Goal: Transaction & Acquisition: Purchase product/service

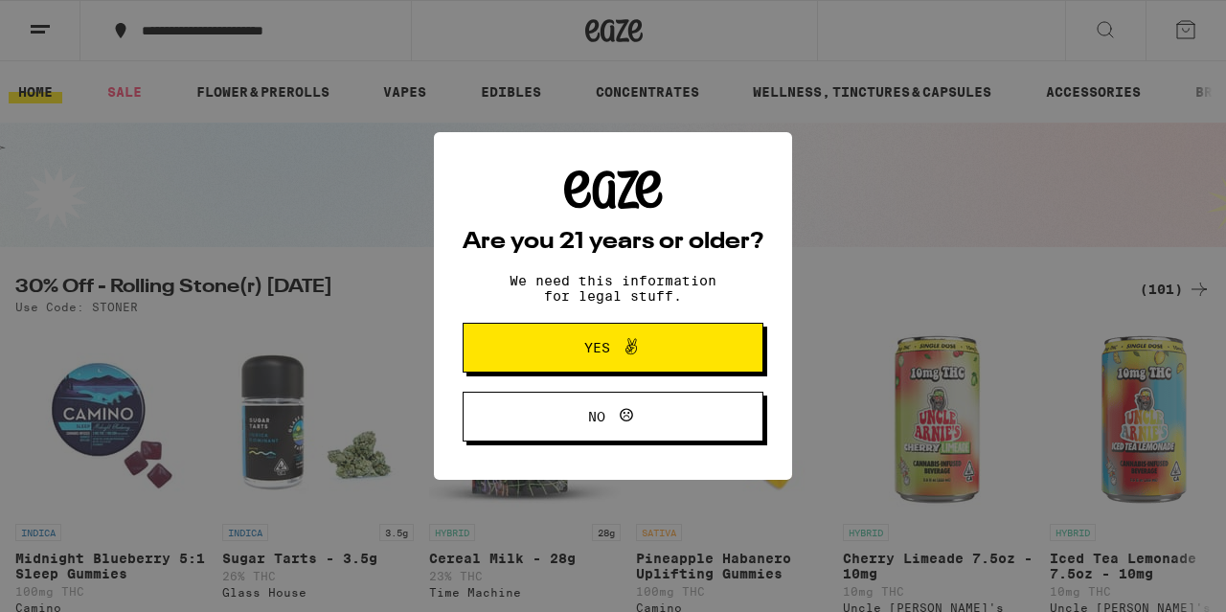
click at [633, 358] on icon at bounding box center [631, 346] width 23 height 23
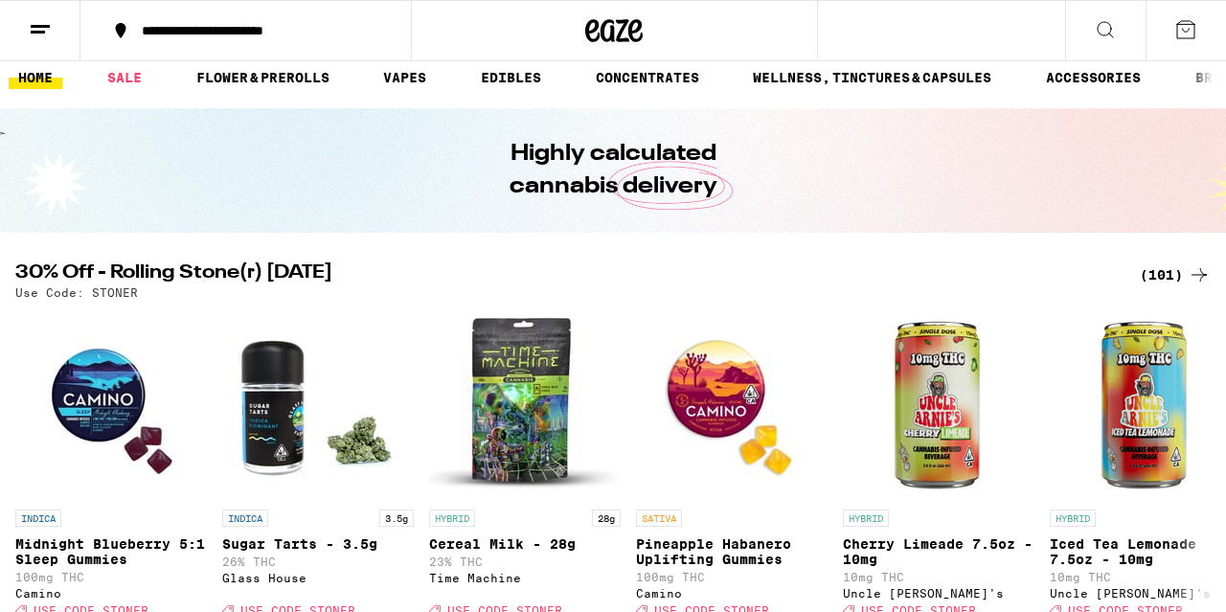
scroll to position [44, 0]
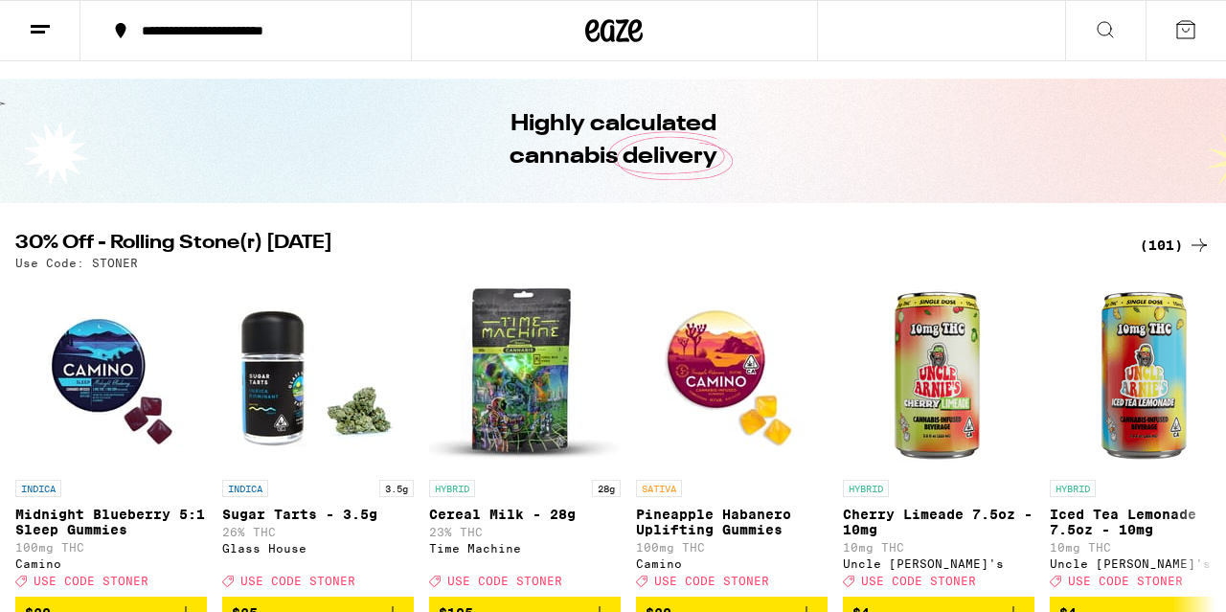
click at [1175, 244] on div "(101)" at bounding box center [1175, 245] width 71 height 23
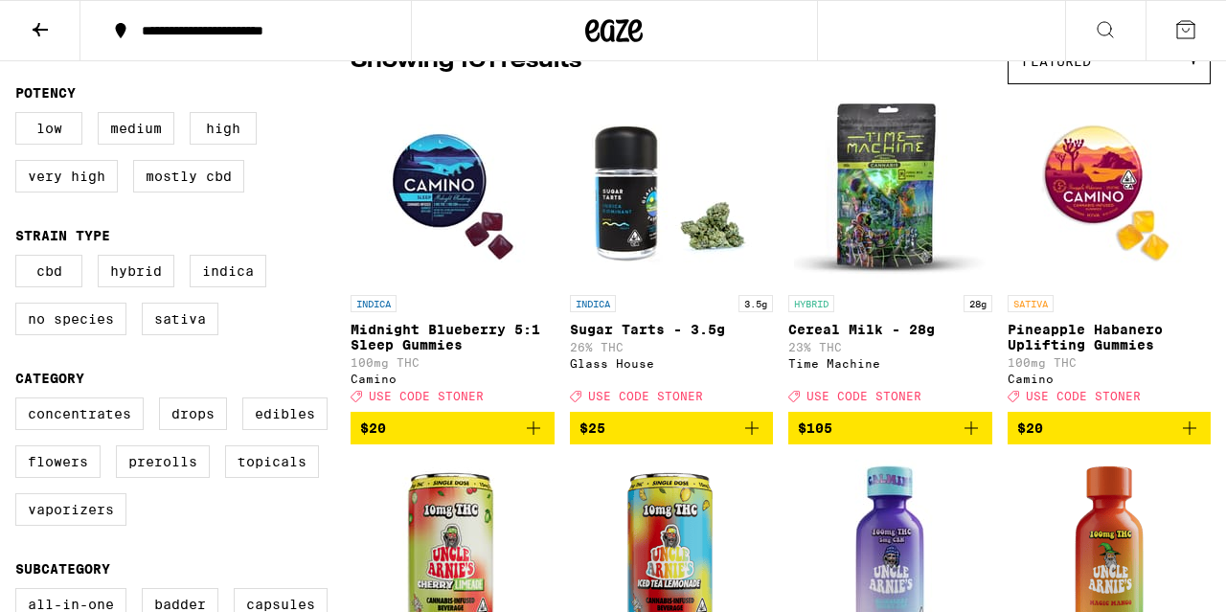
scroll to position [202, 0]
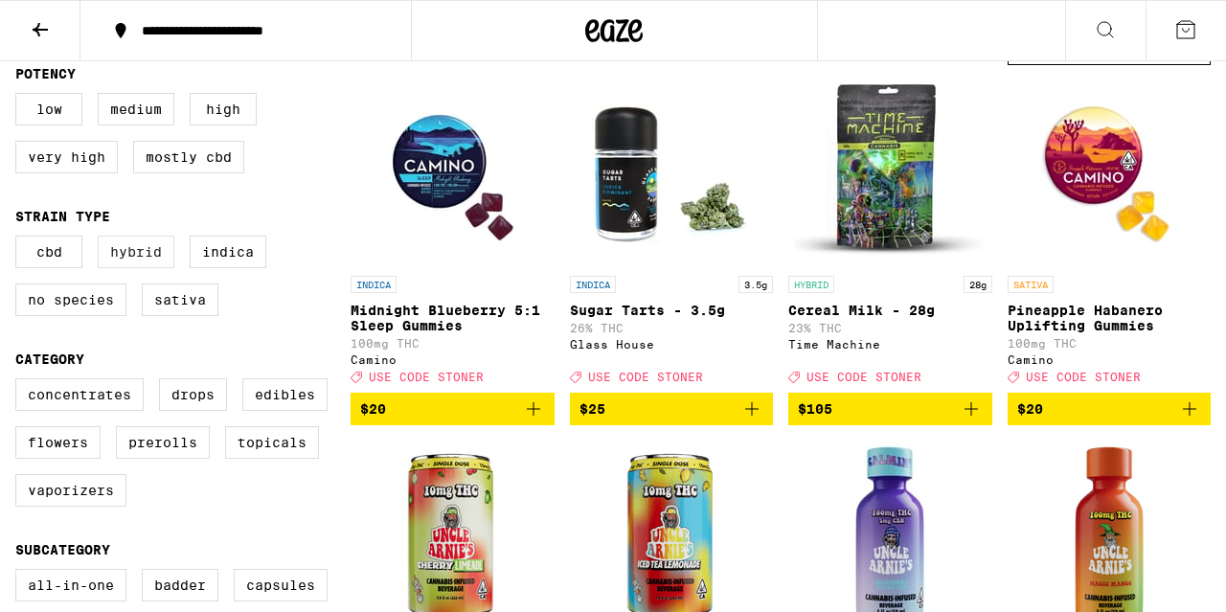
click at [158, 263] on label "Hybrid" at bounding box center [136, 252] width 77 height 33
click at [20, 239] on input "Hybrid" at bounding box center [19, 239] width 1 height 1
checkbox input "true"
click at [224, 263] on label "Indica" at bounding box center [228, 252] width 77 height 33
click at [20, 239] on input "Indica" at bounding box center [19, 239] width 1 height 1
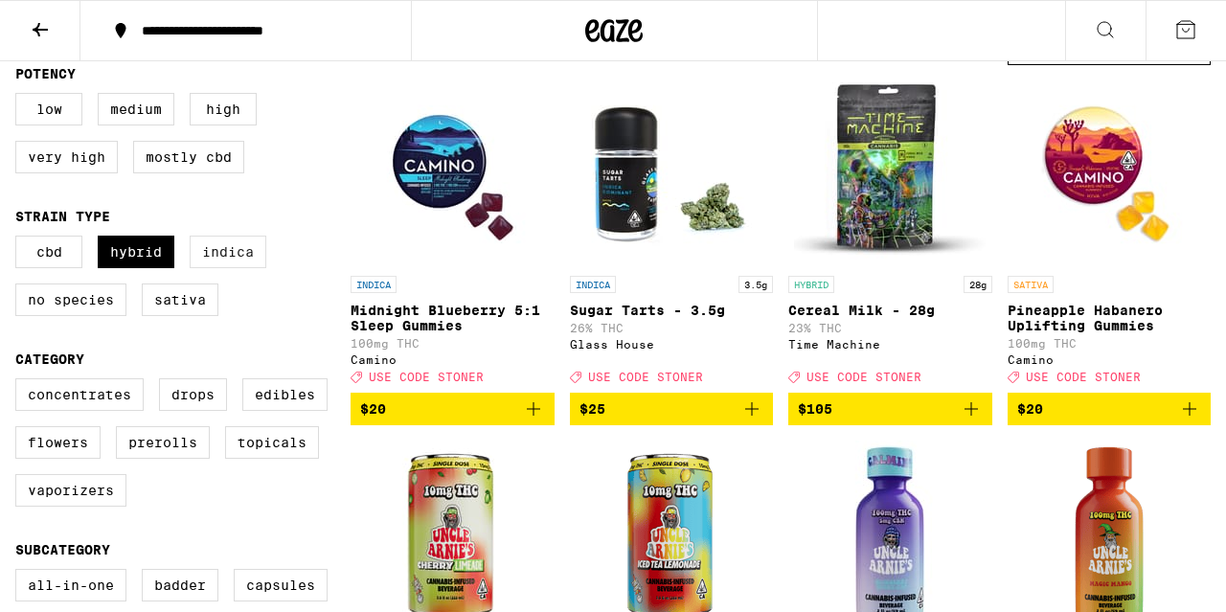
checkbox input "true"
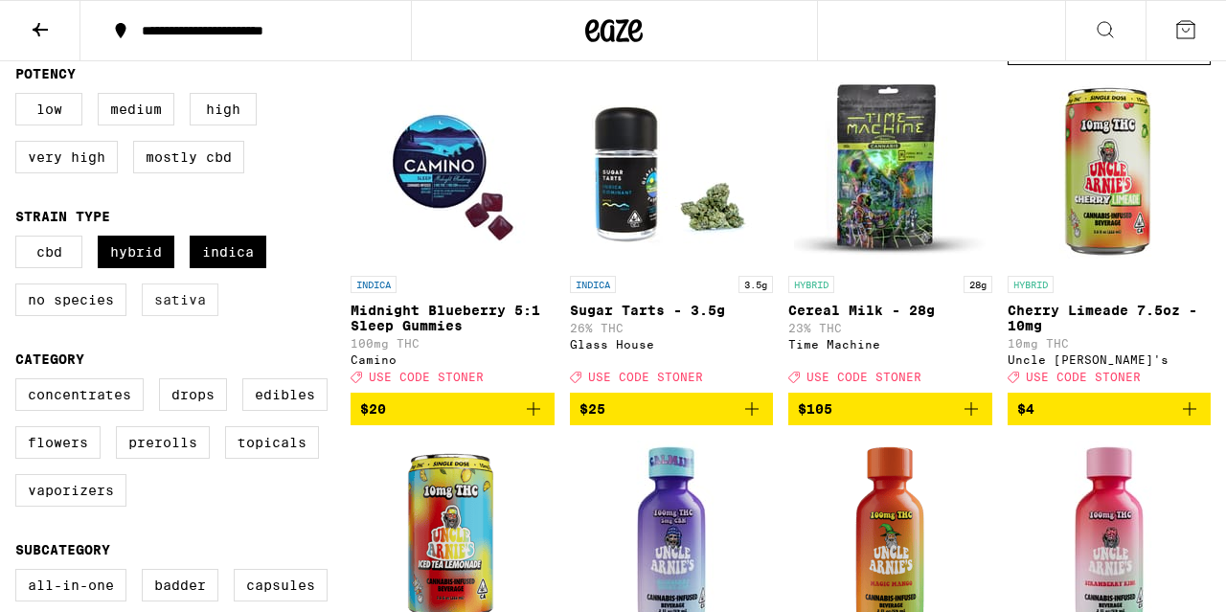
click at [174, 307] on label "Sativa" at bounding box center [180, 300] width 77 height 33
click at [20, 239] on input "Sativa" at bounding box center [19, 239] width 1 height 1
checkbox input "true"
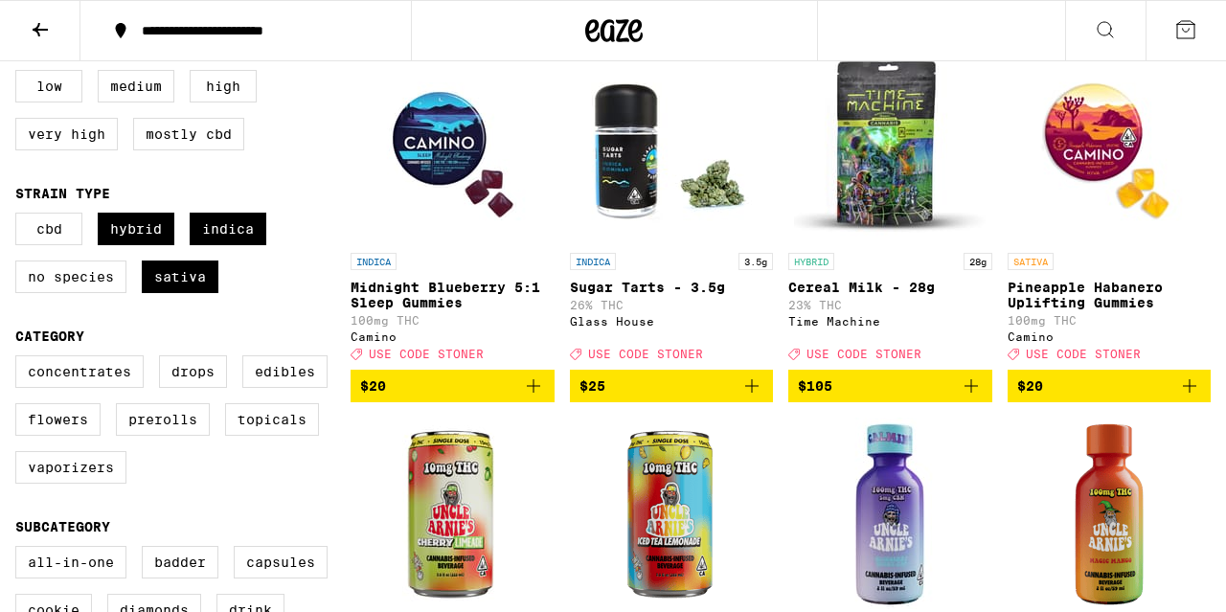
scroll to position [225, 0]
click at [271, 387] on label "Edibles" at bounding box center [284, 371] width 85 height 33
click at [20, 359] on input "Edibles" at bounding box center [19, 358] width 1 height 1
checkbox input "true"
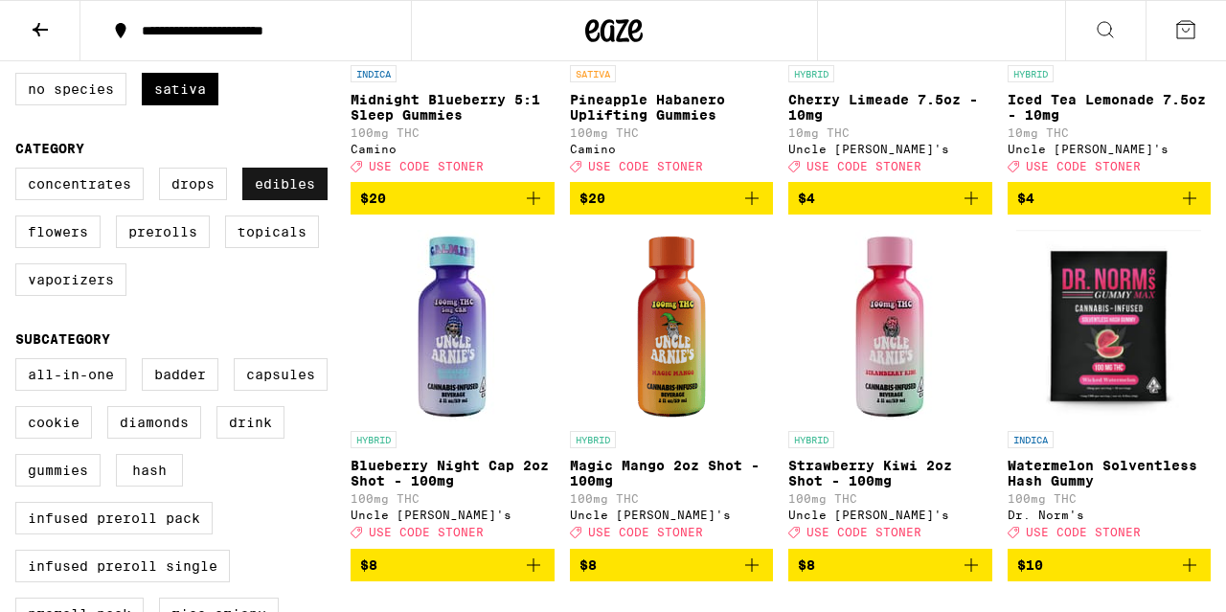
scroll to position [416, 0]
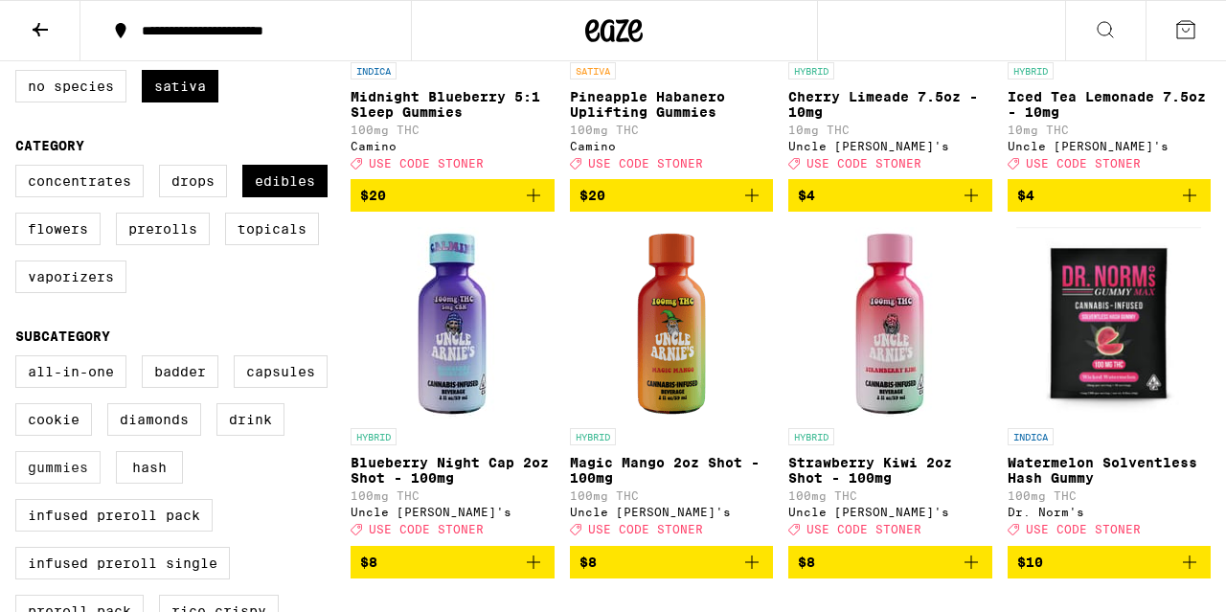
click at [57, 484] on label "Gummies" at bounding box center [57, 467] width 85 height 33
click at [20, 359] on input "Gummies" at bounding box center [19, 358] width 1 height 1
checkbox input "true"
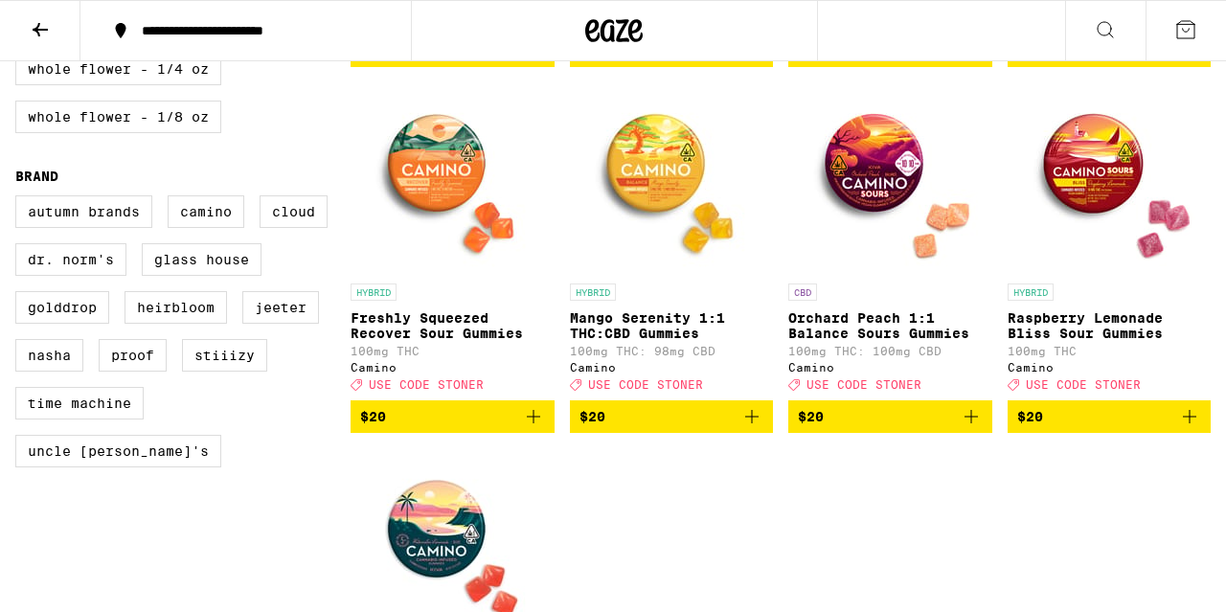
scroll to position [1294, 0]
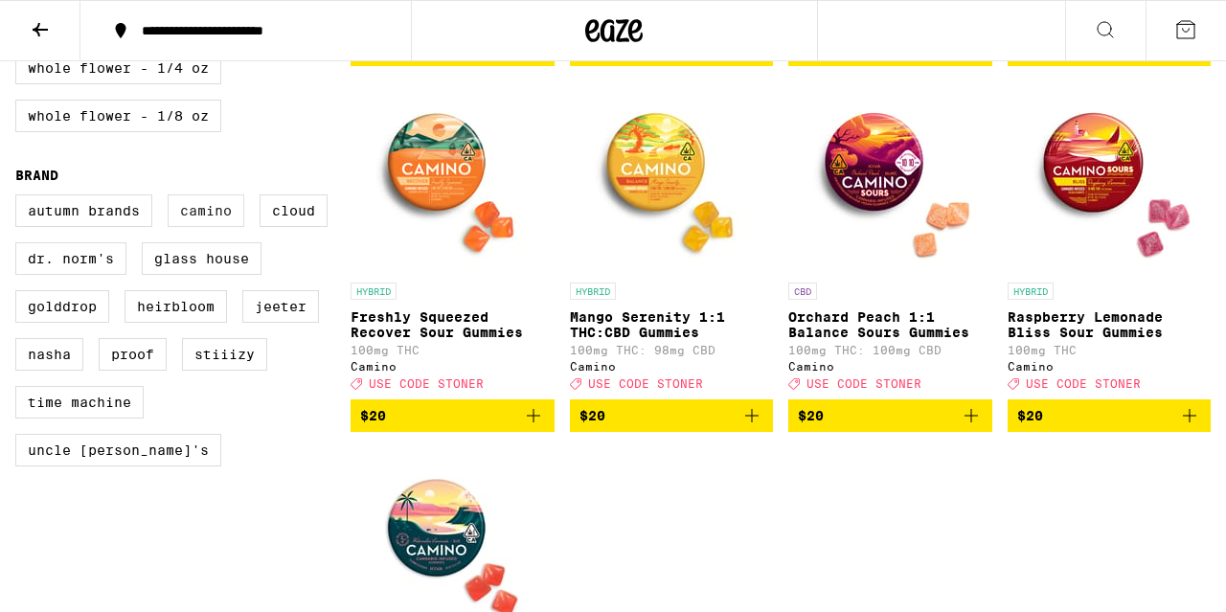
click at [213, 227] on label "Camino" at bounding box center [206, 210] width 77 height 33
click at [20, 198] on input "Camino" at bounding box center [19, 197] width 1 height 1
checkbox input "true"
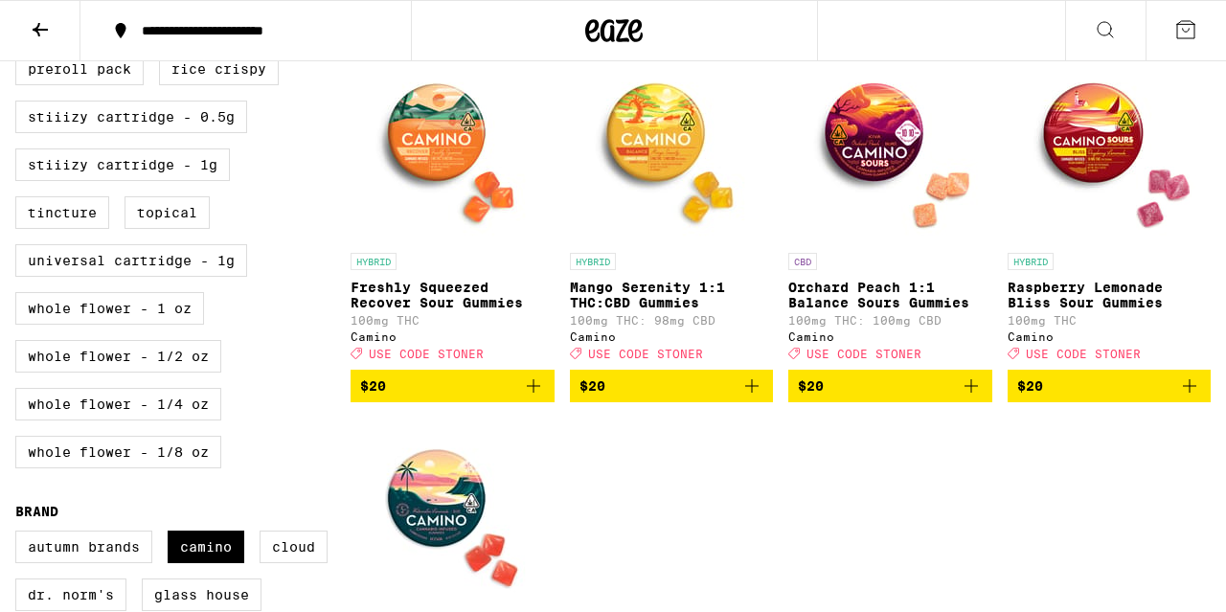
scroll to position [956, 0]
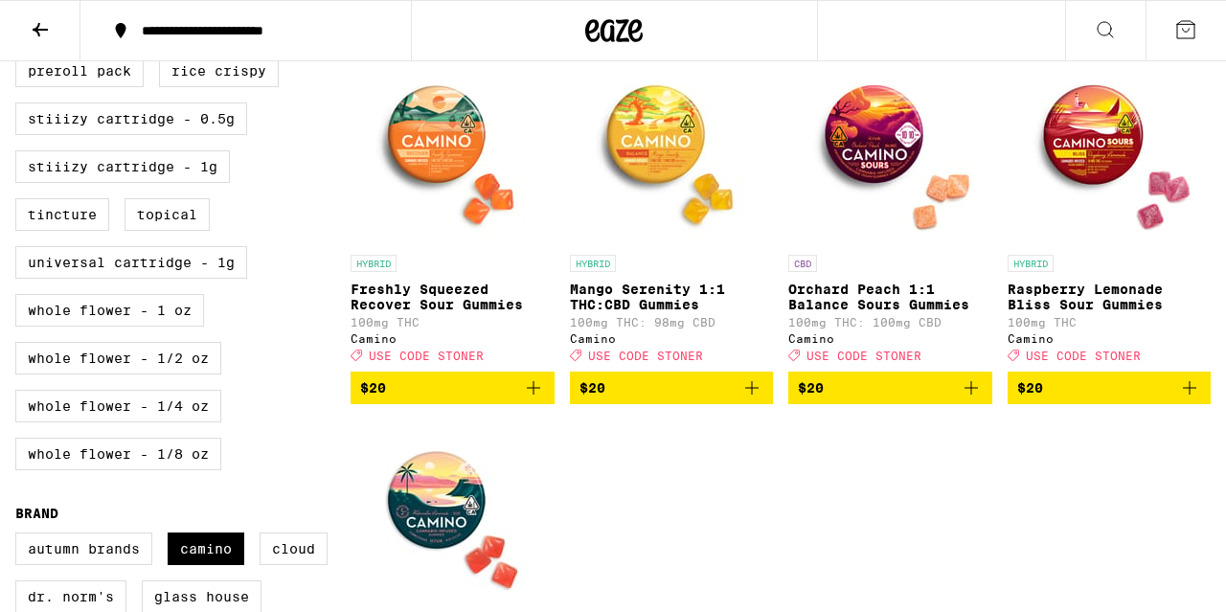
click at [781, 511] on div "INDICA Midnight Blueberry 5:1 Sleep Gummies 100mg THC Camino Deal Created with …" at bounding box center [781, 45] width 860 height 1449
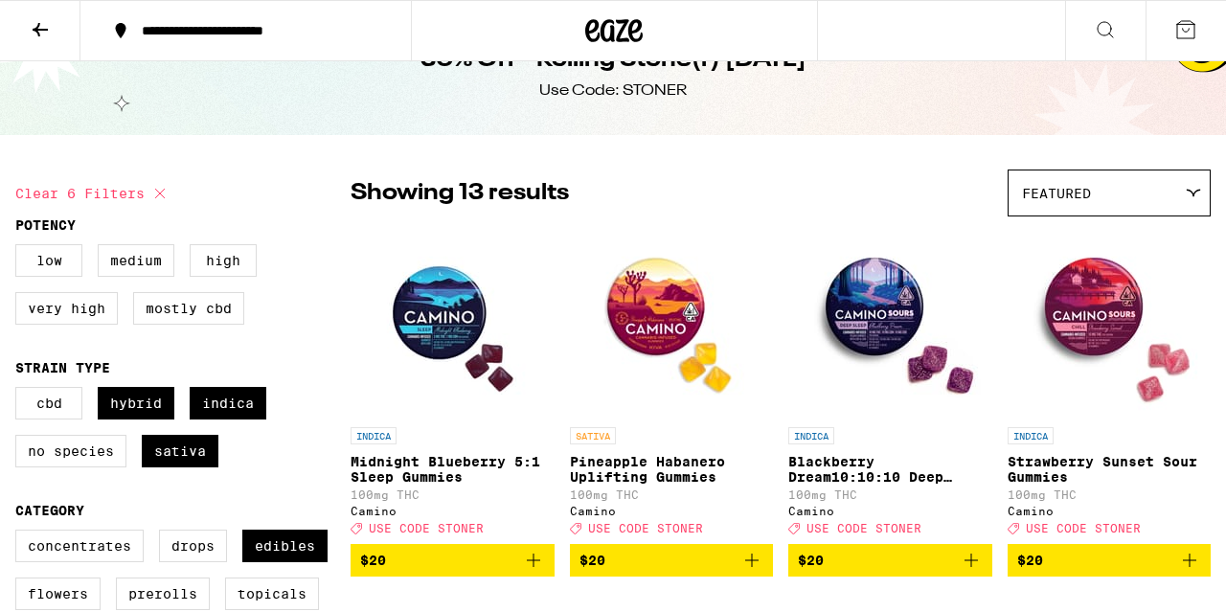
scroll to position [49, 0]
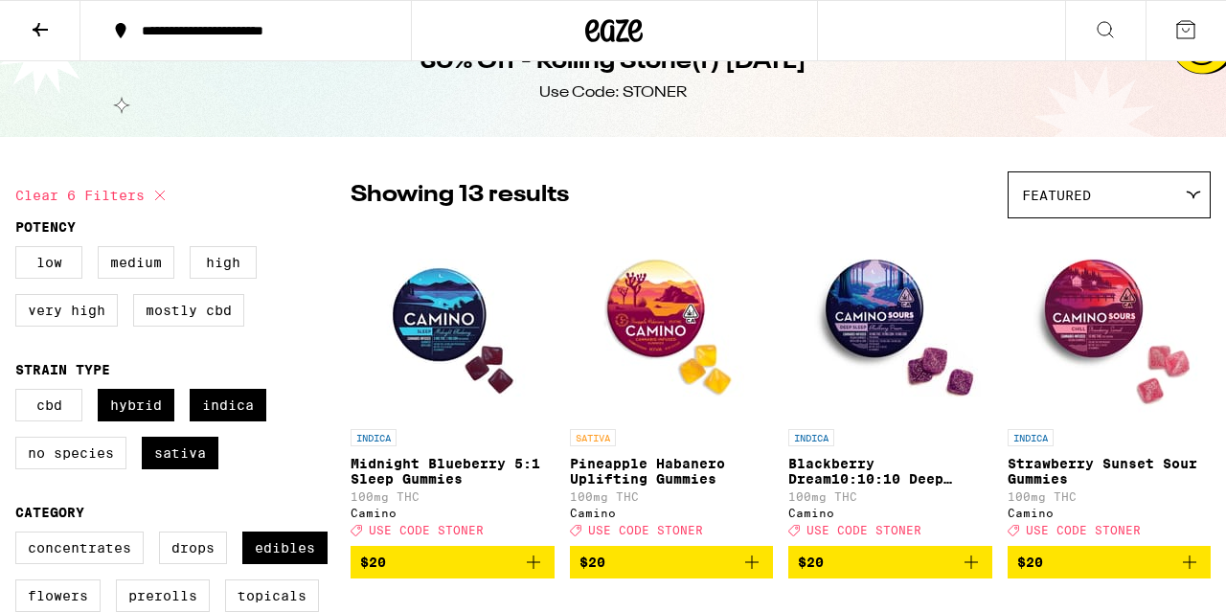
click at [841, 471] on p "Blackberry Dream10:10:10 Deep Sleep Gummies" at bounding box center [890, 471] width 204 height 31
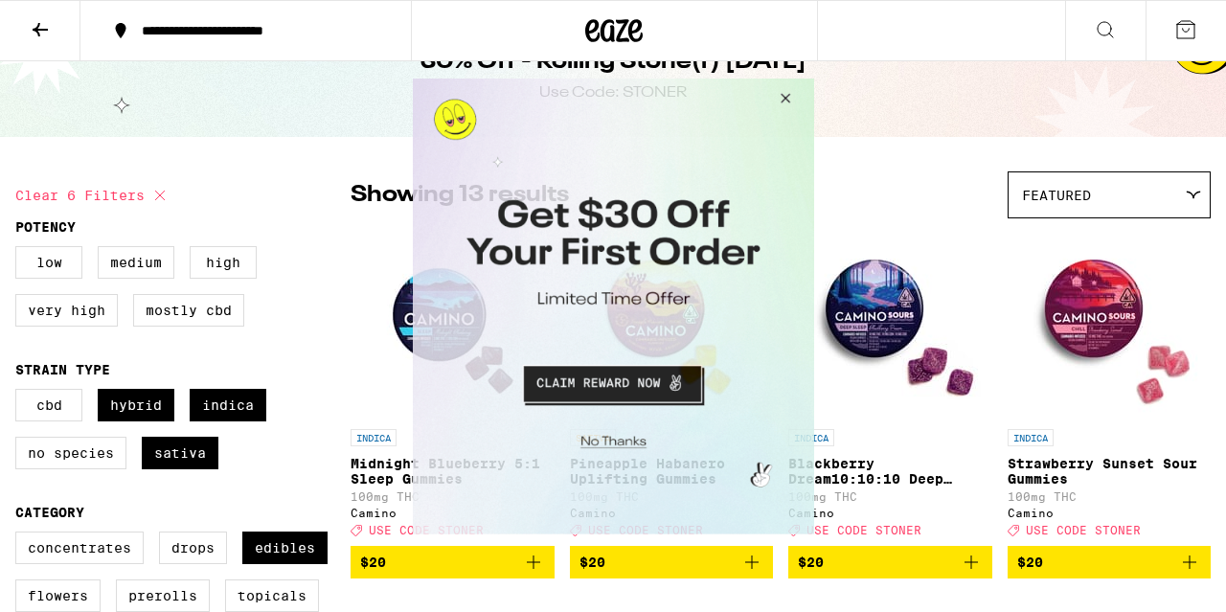
click at [780, 99] on button "Close Modal" at bounding box center [782, 101] width 52 height 46
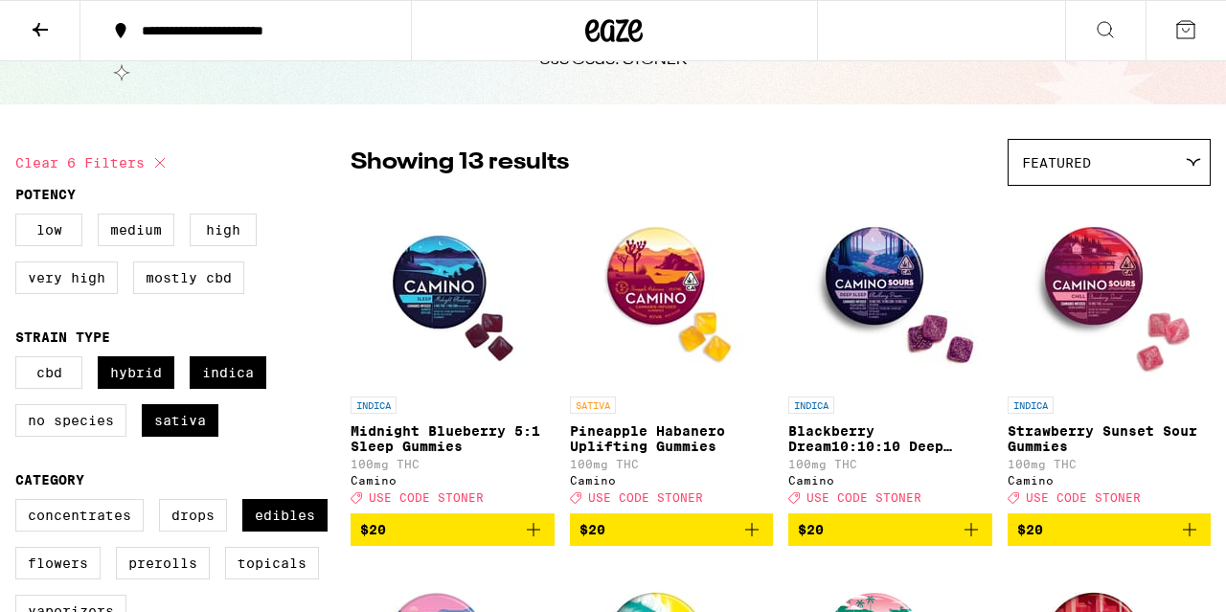
scroll to position [87, 0]
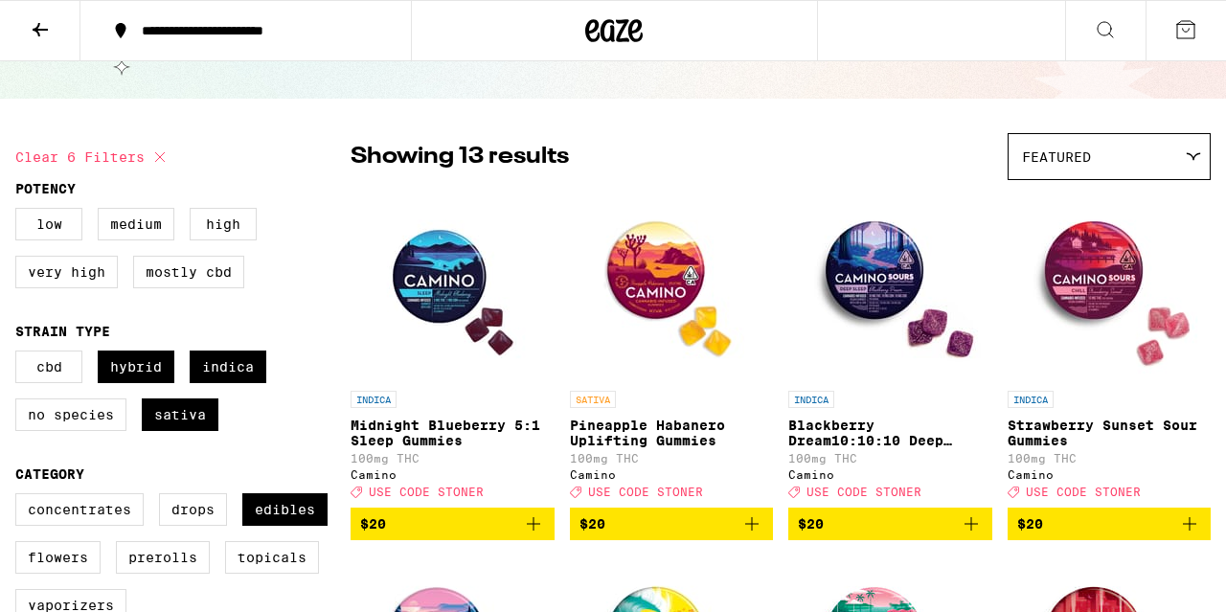
click at [1132, 353] on img "Open page for Strawberry Sunset Sour Gummies from Camino" at bounding box center [1109, 286] width 192 height 192
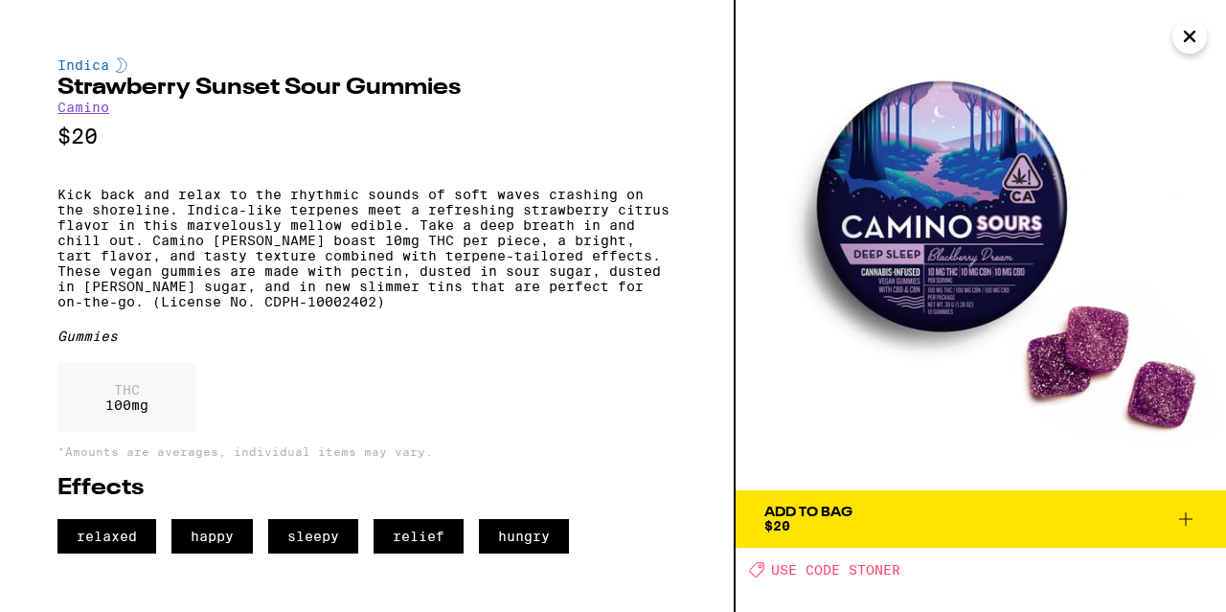
click at [1189, 40] on icon "Close" at bounding box center [1189, 36] width 23 height 29
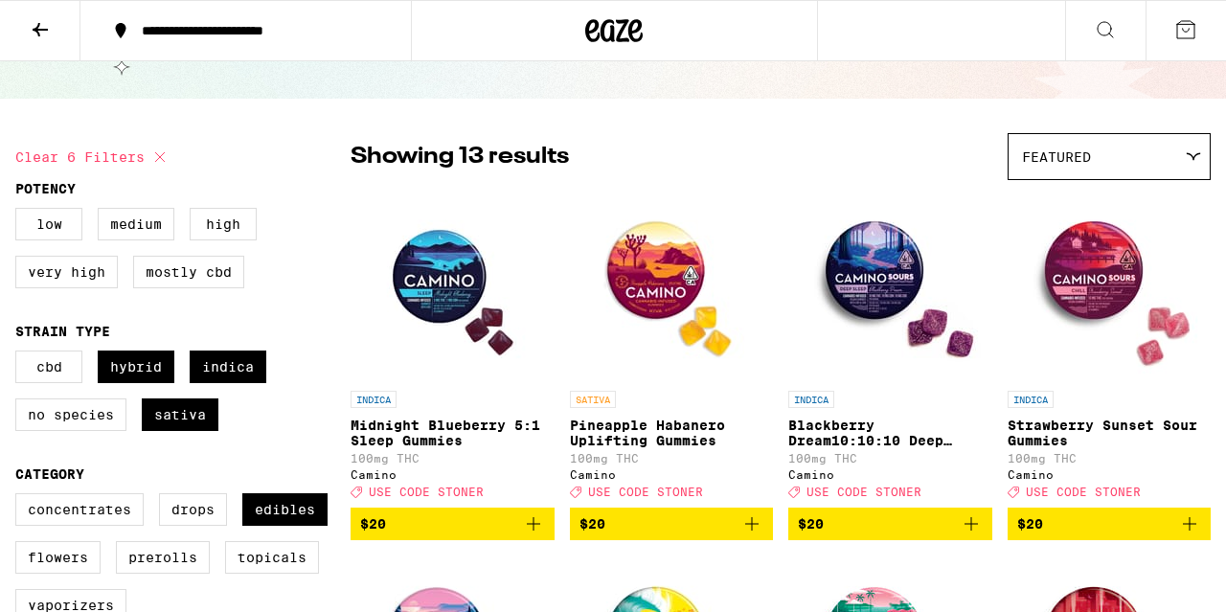
click at [1154, 336] on img "Open page for Strawberry Sunset Sour Gummies from Camino" at bounding box center [1109, 286] width 192 height 192
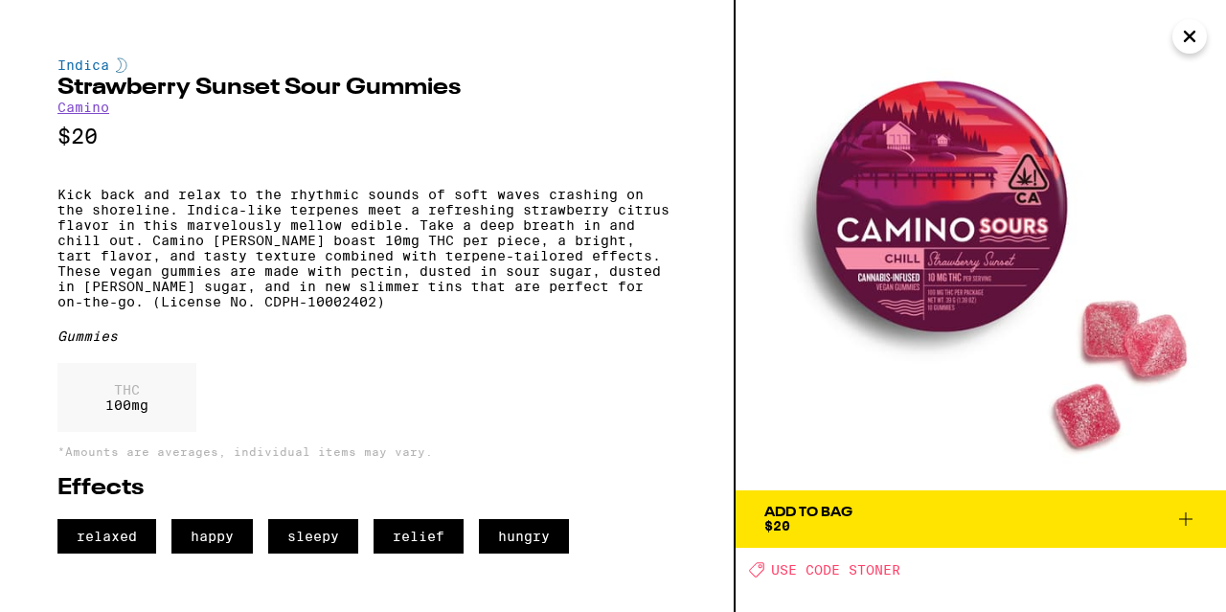
click at [1189, 515] on icon at bounding box center [1185, 519] width 23 height 23
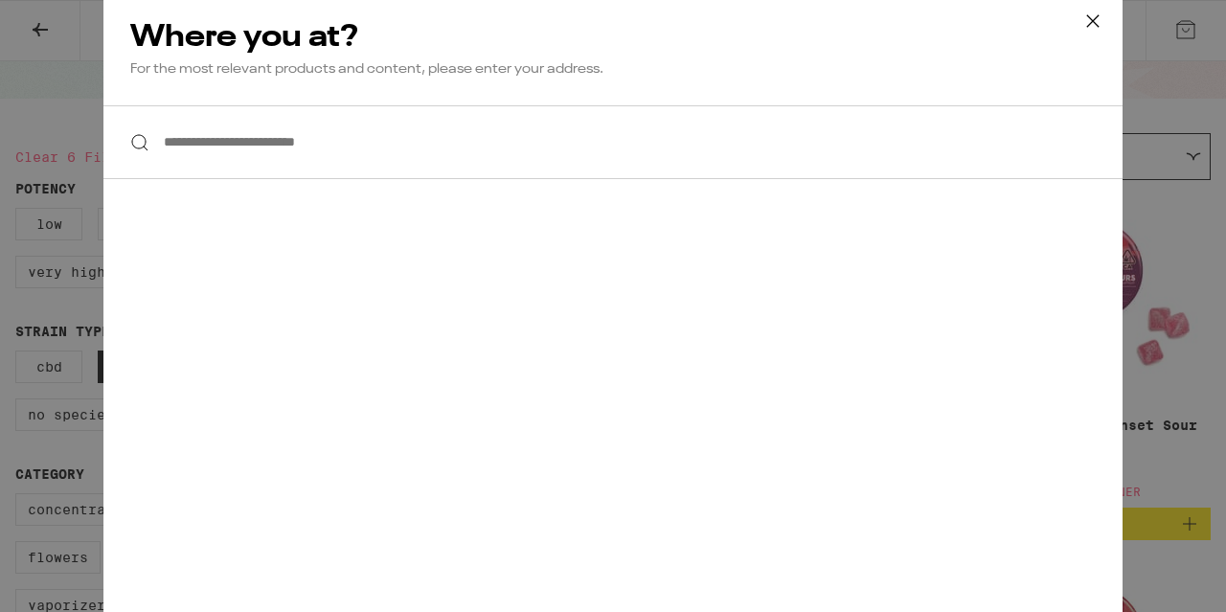
click at [345, 144] on input "**********" at bounding box center [612, 142] width 1019 height 74
click at [1095, 21] on icon at bounding box center [1093, 21] width 29 height 29
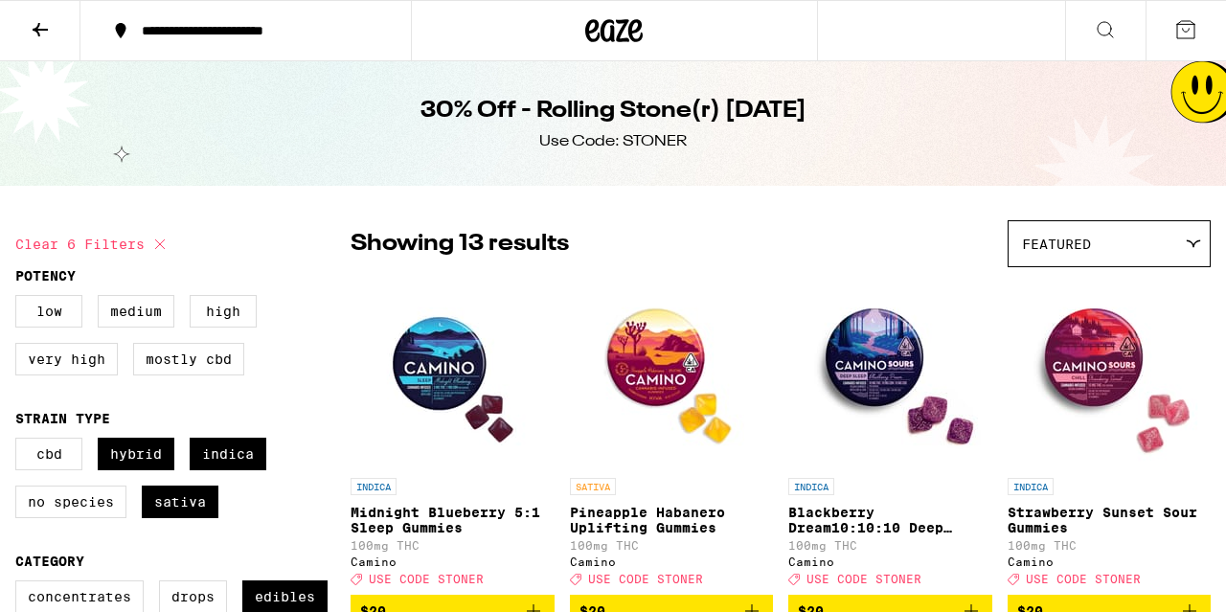
click at [1190, 33] on icon at bounding box center [1185, 29] width 23 height 23
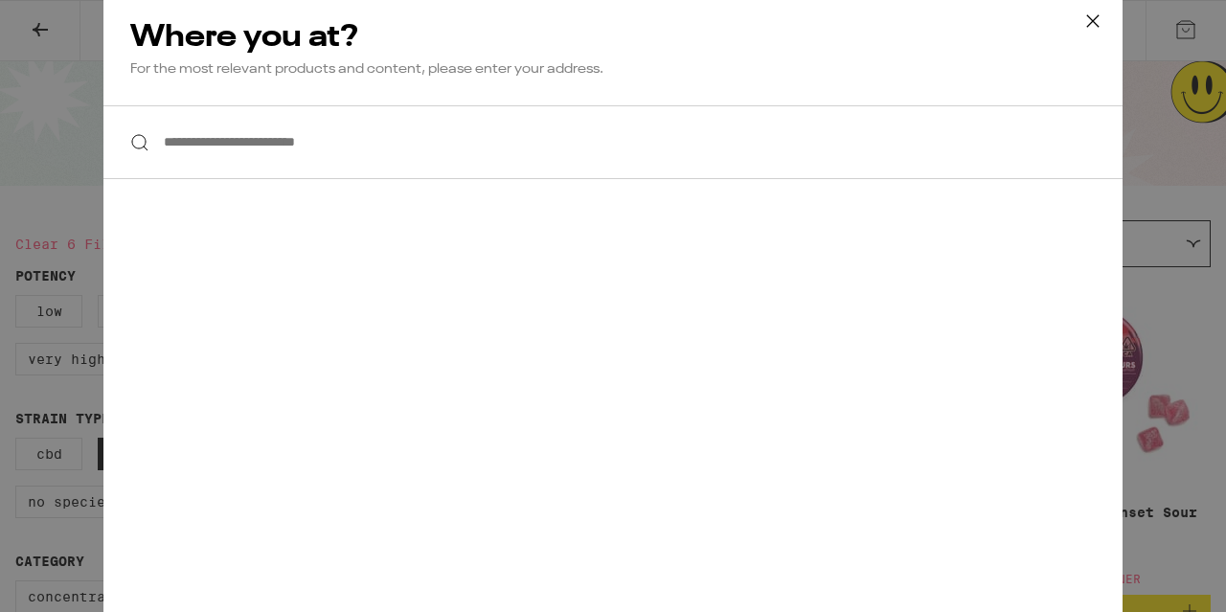
click at [268, 157] on input "**********" at bounding box center [612, 142] width 1019 height 74
click at [1090, 20] on icon at bounding box center [1093, 21] width 29 height 29
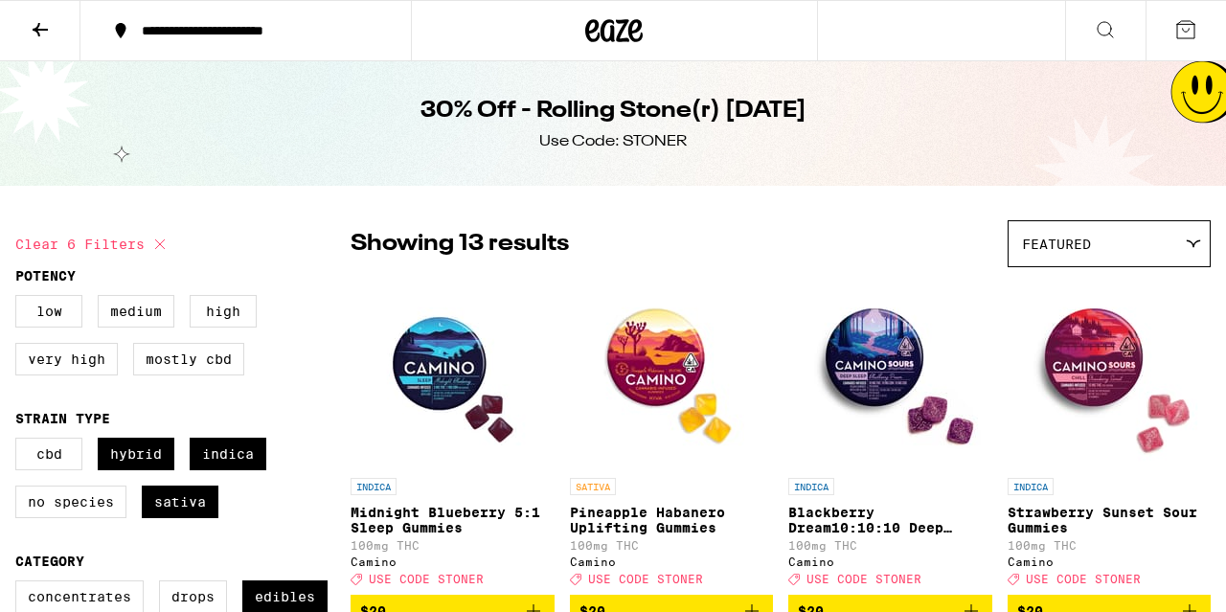
click at [41, 25] on icon at bounding box center [40, 29] width 23 height 23
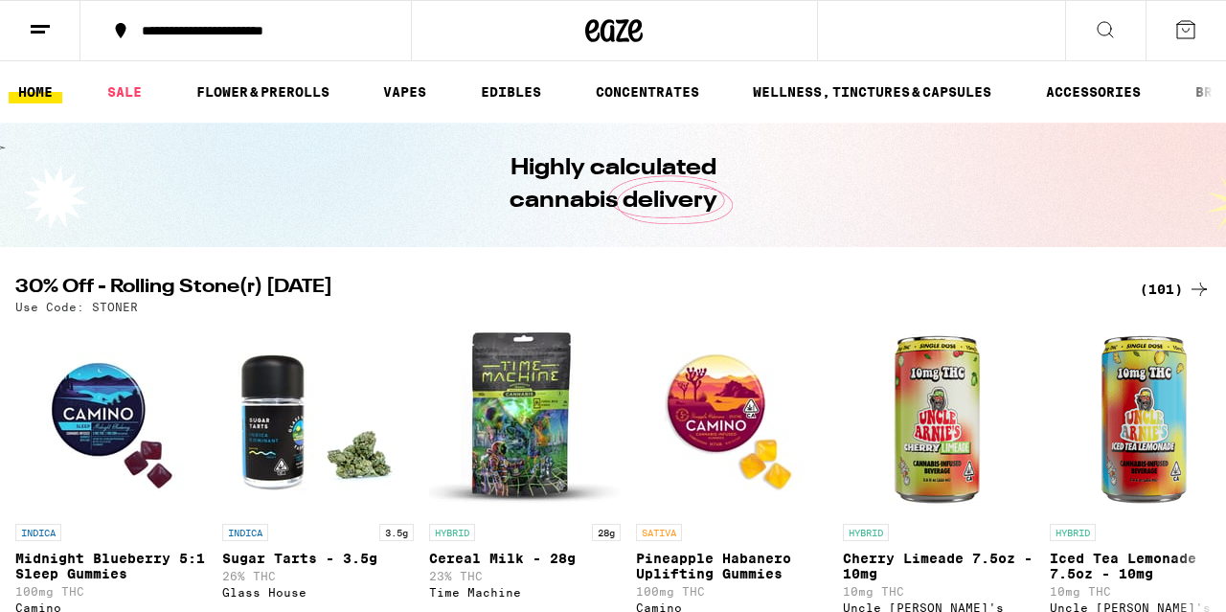
click at [9, 30] on button at bounding box center [40, 31] width 80 height 60
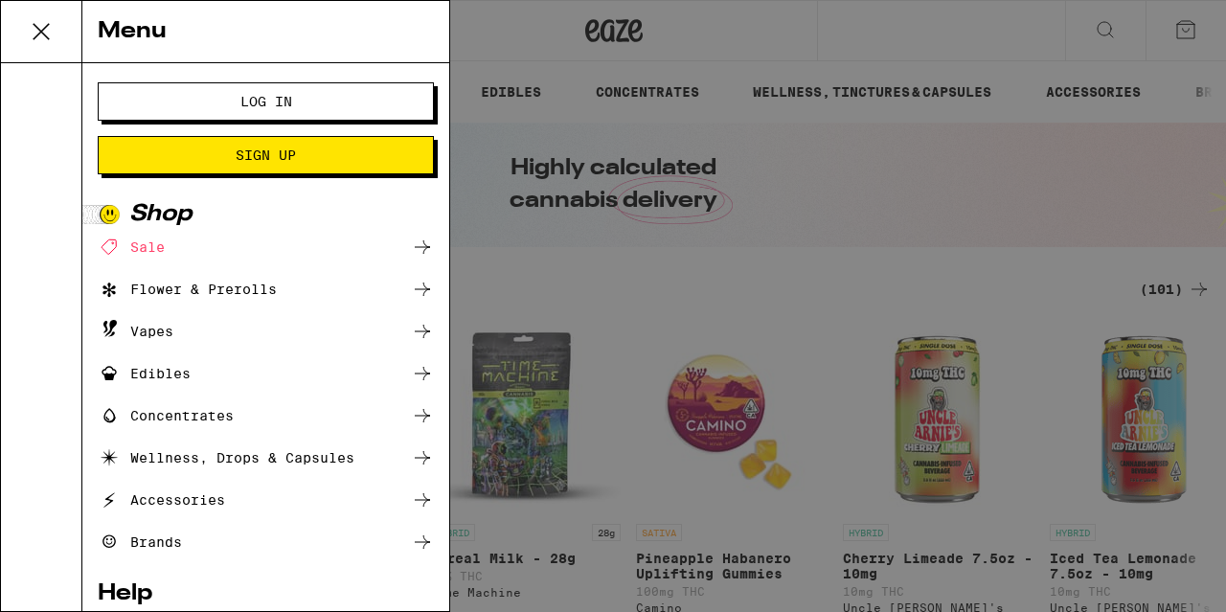
click at [237, 99] on span "Log In" at bounding box center [265, 101] width 181 height 13
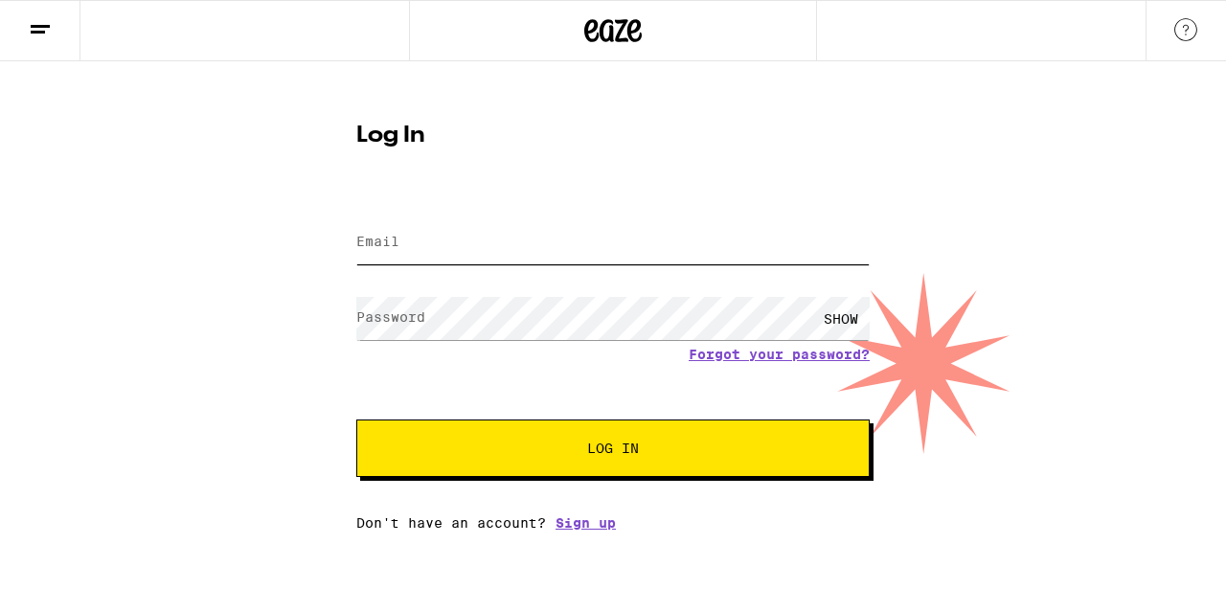
type input "[EMAIL_ADDRESS][DOMAIN_NAME]"
click at [534, 455] on span "Log In" at bounding box center [613, 448] width 358 height 13
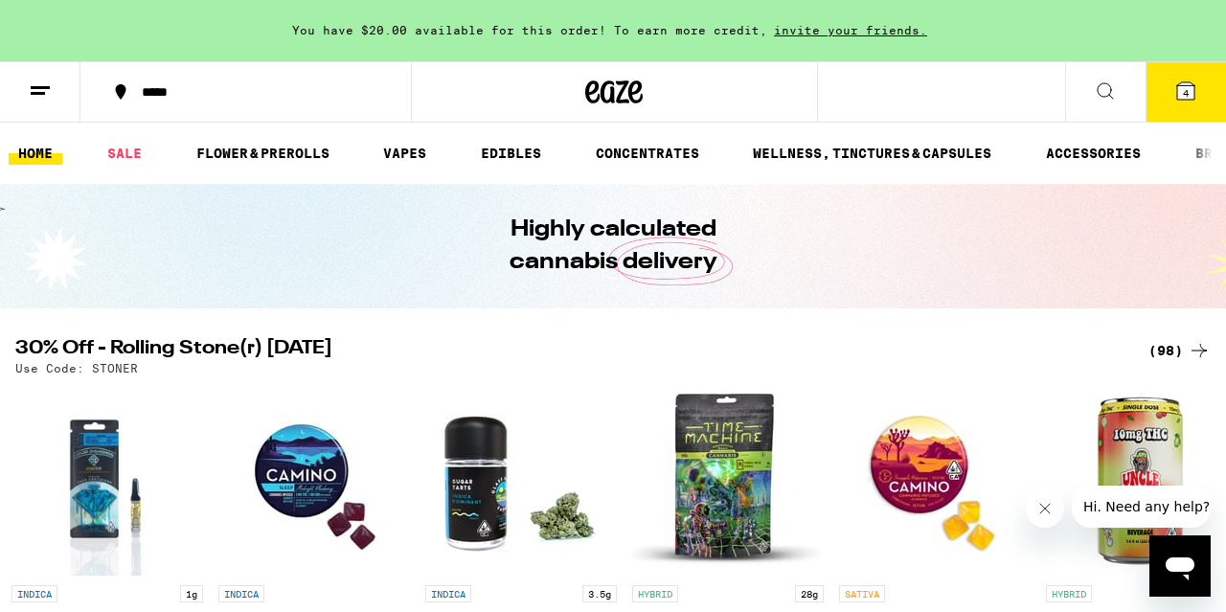
click at [1173, 345] on div "(98)" at bounding box center [1179, 350] width 62 height 23
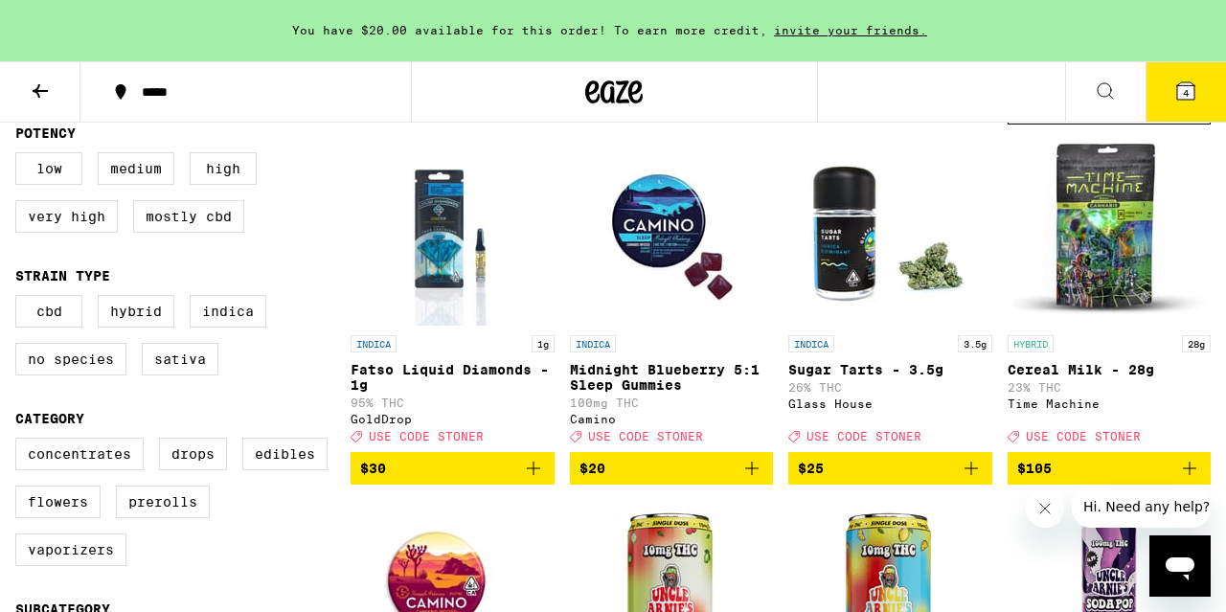
scroll to position [205, 0]
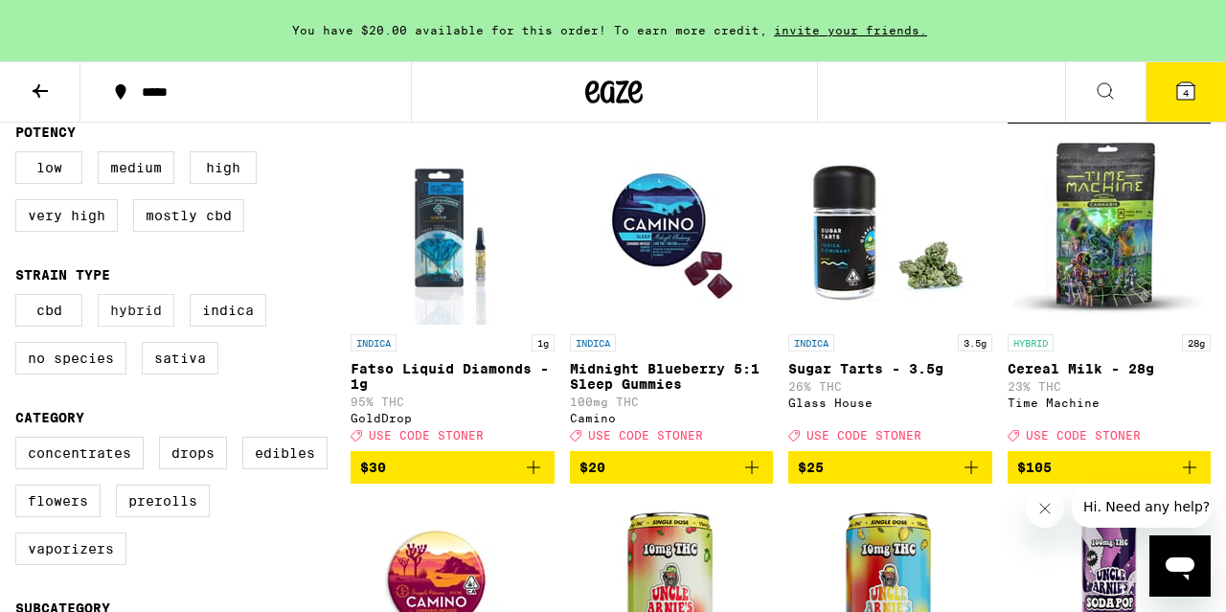
click at [155, 312] on label "Hybrid" at bounding box center [136, 310] width 77 height 33
click at [20, 298] on input "Hybrid" at bounding box center [19, 297] width 1 height 1
checkbox input "true"
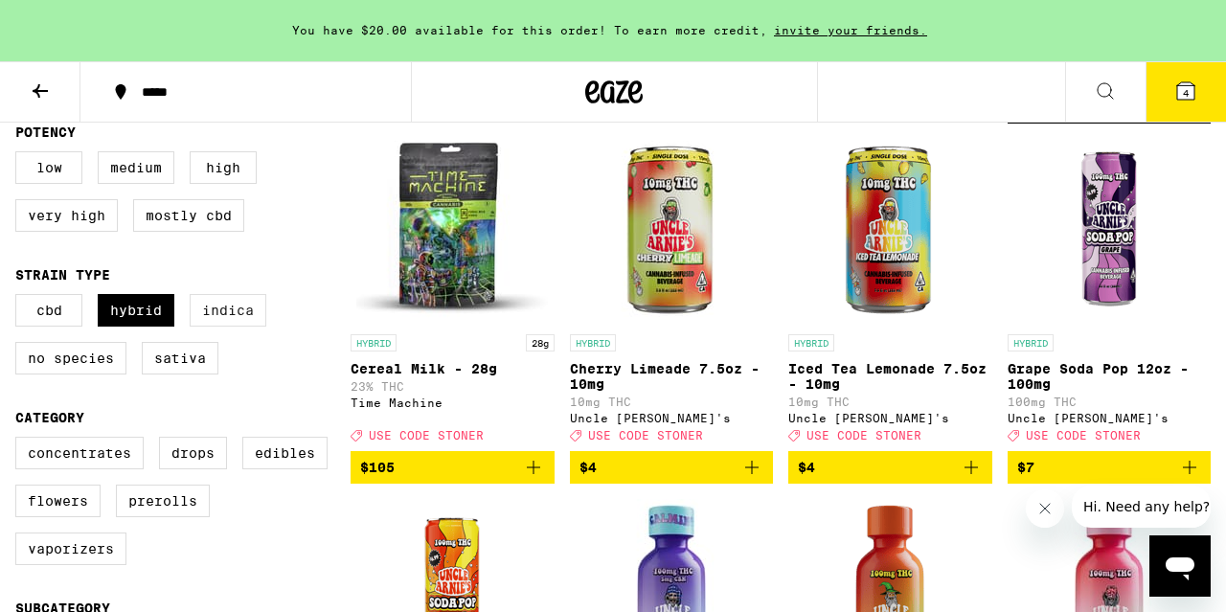
click at [215, 314] on label "Indica" at bounding box center [228, 310] width 77 height 33
click at [20, 298] on input "Indica" at bounding box center [19, 297] width 1 height 1
checkbox input "true"
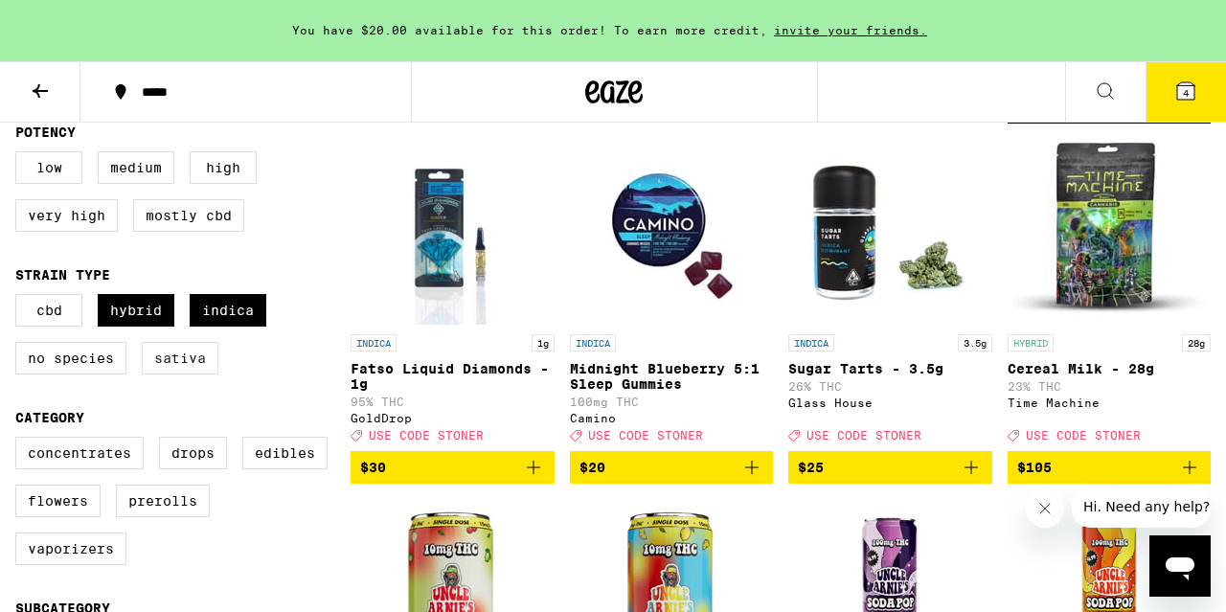
click at [182, 367] on label "Sativa" at bounding box center [180, 358] width 77 height 33
click at [20, 298] on input "Sativa" at bounding box center [19, 297] width 1 height 1
checkbox input "true"
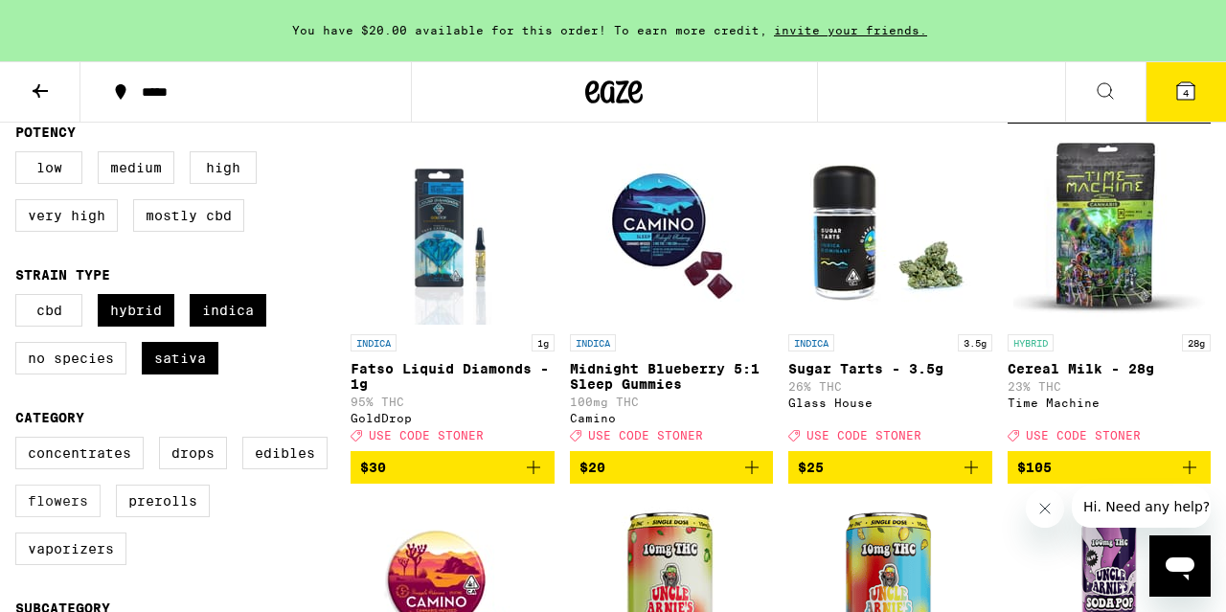
scroll to position [213, 0]
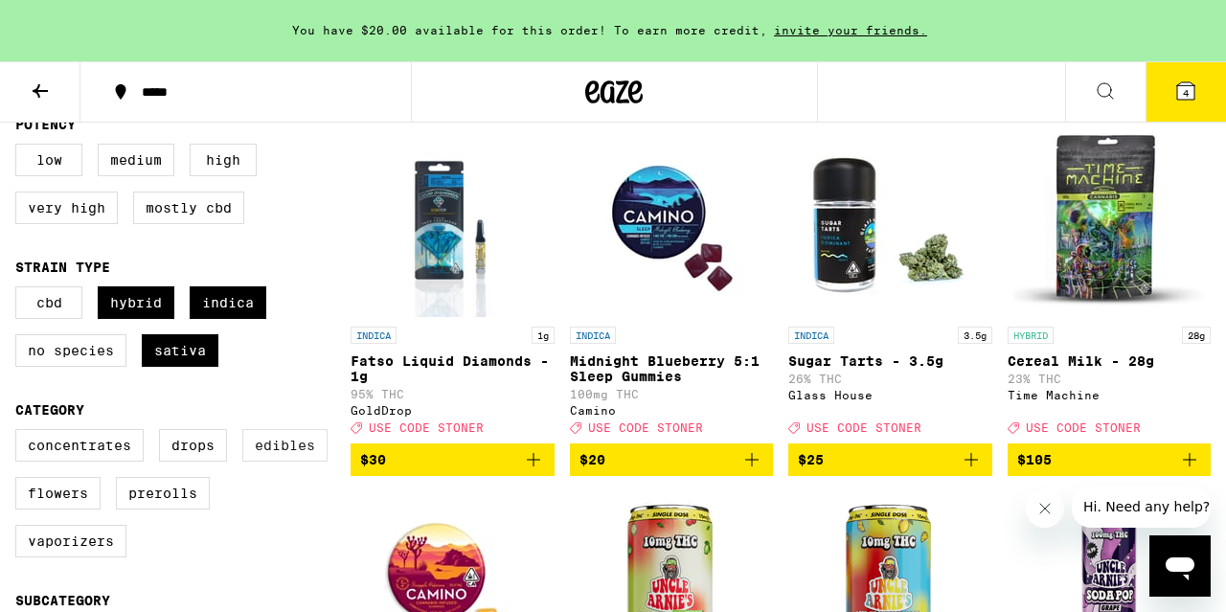
click at [263, 462] on label "Edibles" at bounding box center [284, 445] width 85 height 33
click at [20, 433] on input "Edibles" at bounding box center [19, 432] width 1 height 1
checkbox input "true"
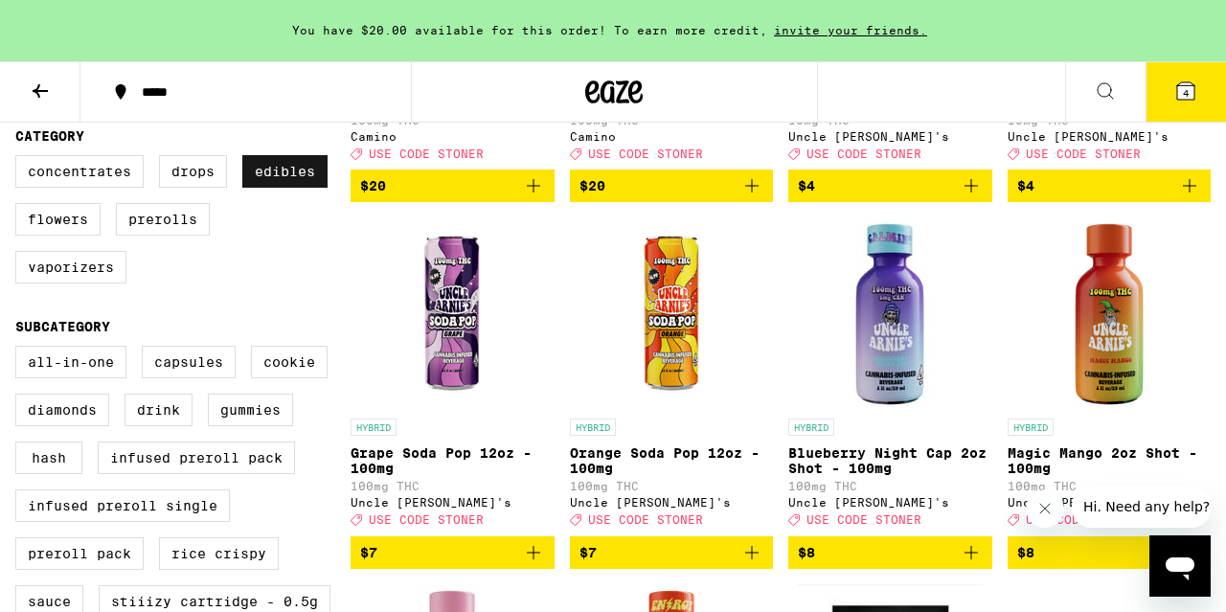
scroll to position [489, 0]
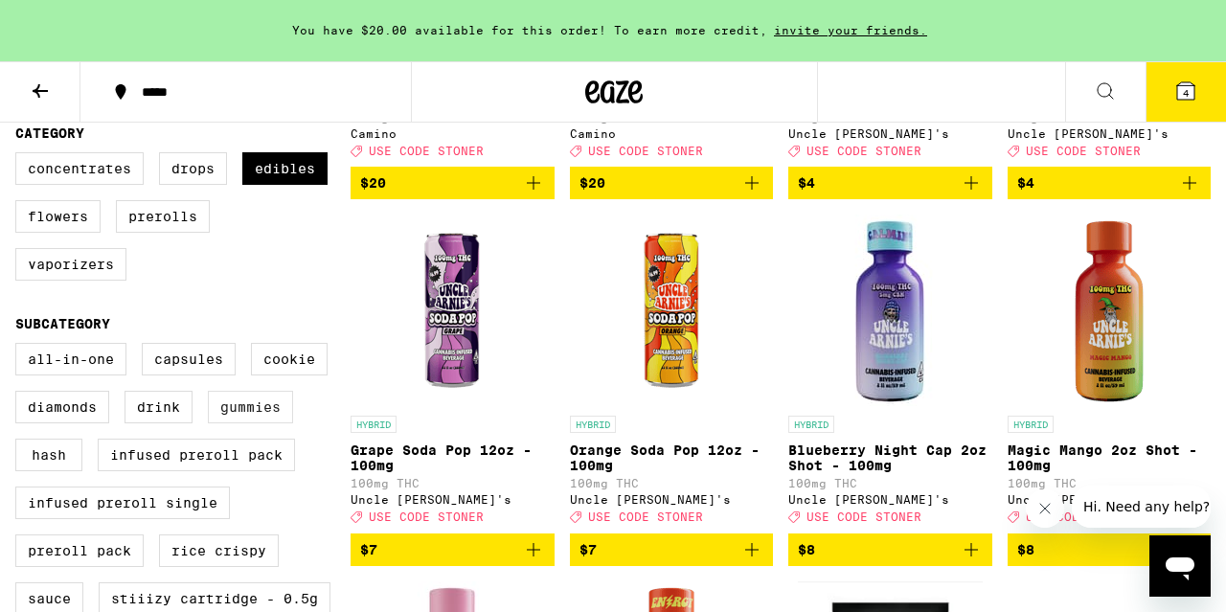
click at [231, 423] on label "Gummies" at bounding box center [250, 407] width 85 height 33
click at [20, 347] on input "Gummies" at bounding box center [19, 346] width 1 height 1
checkbox input "true"
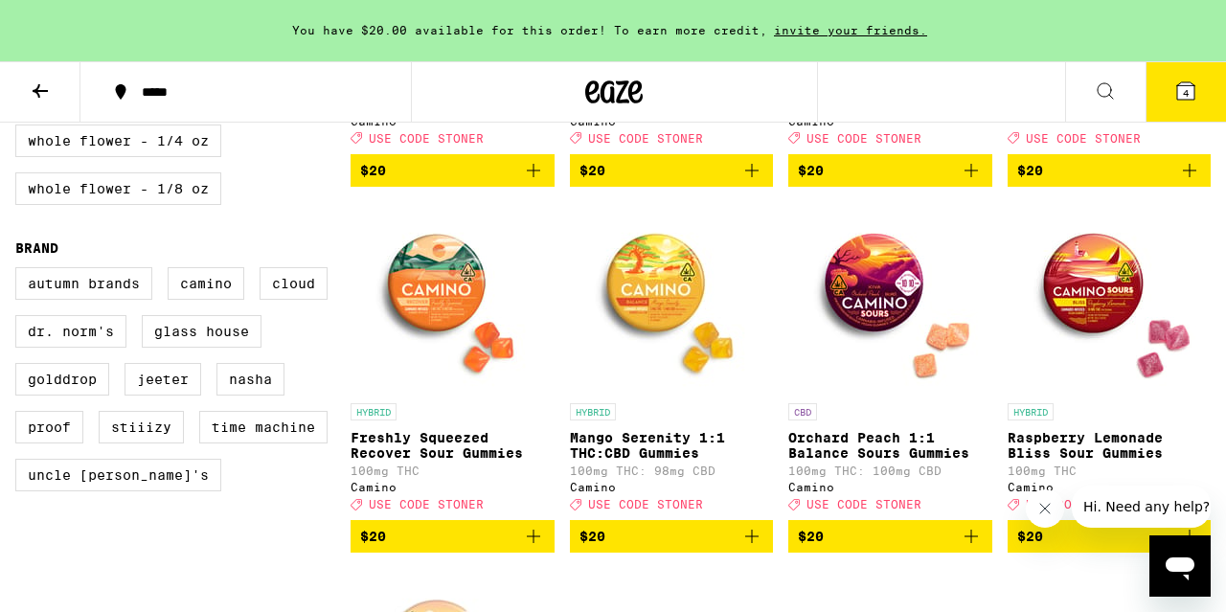
scroll to position [1232, 0]
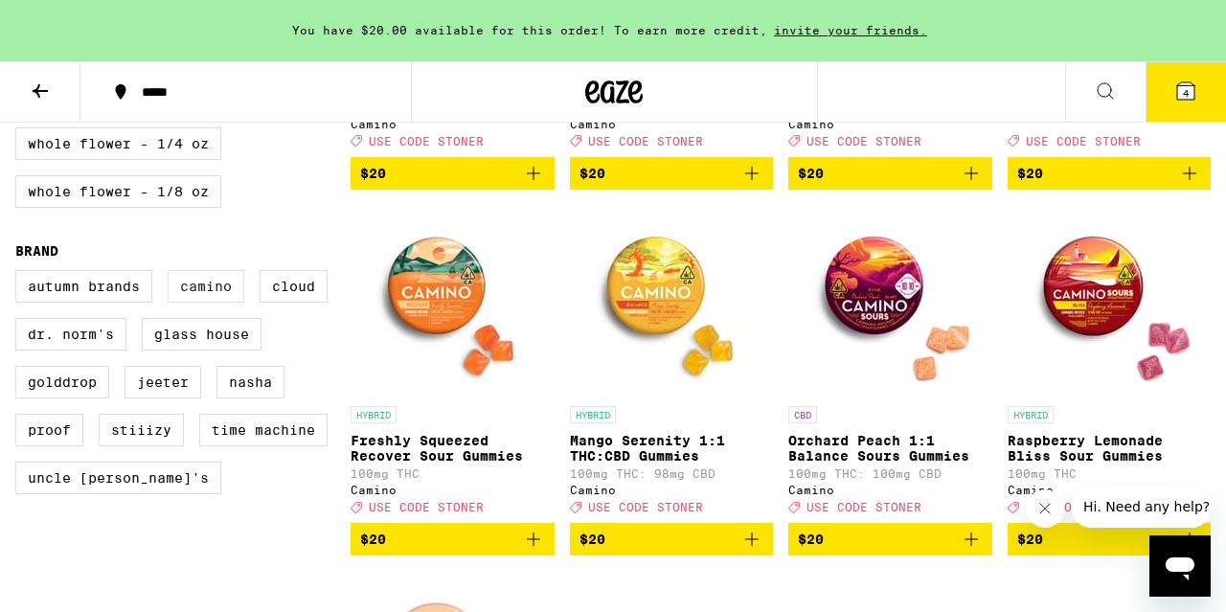
click at [213, 303] on label "Camino" at bounding box center [206, 286] width 77 height 33
click at [20, 274] on input "Camino" at bounding box center [19, 273] width 1 height 1
checkbox input "true"
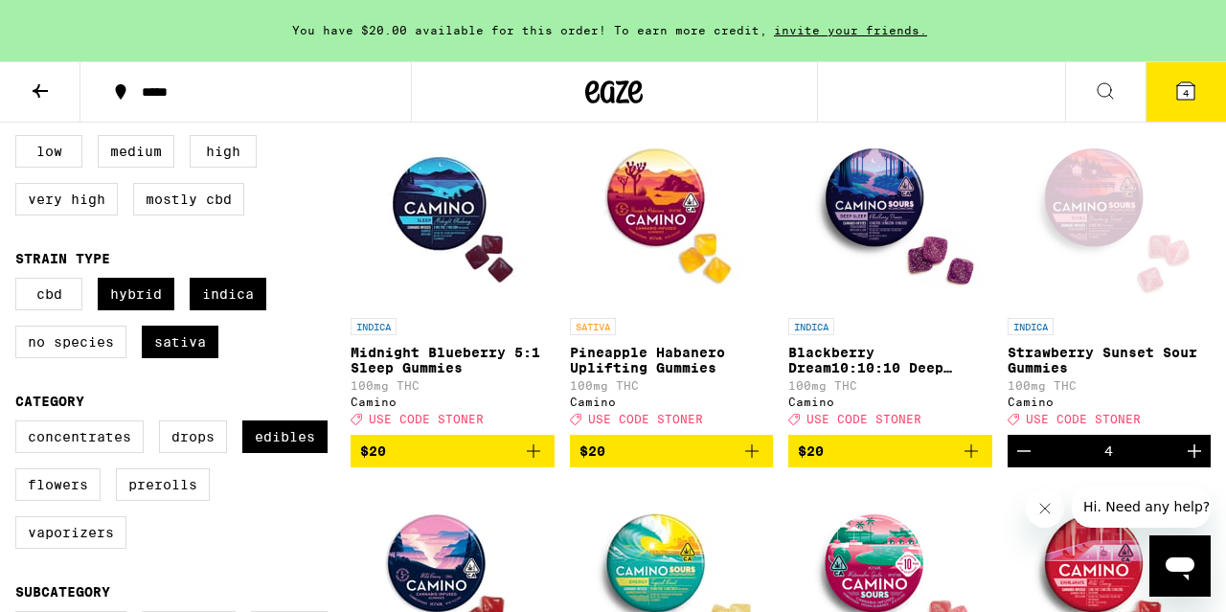
scroll to position [218, 0]
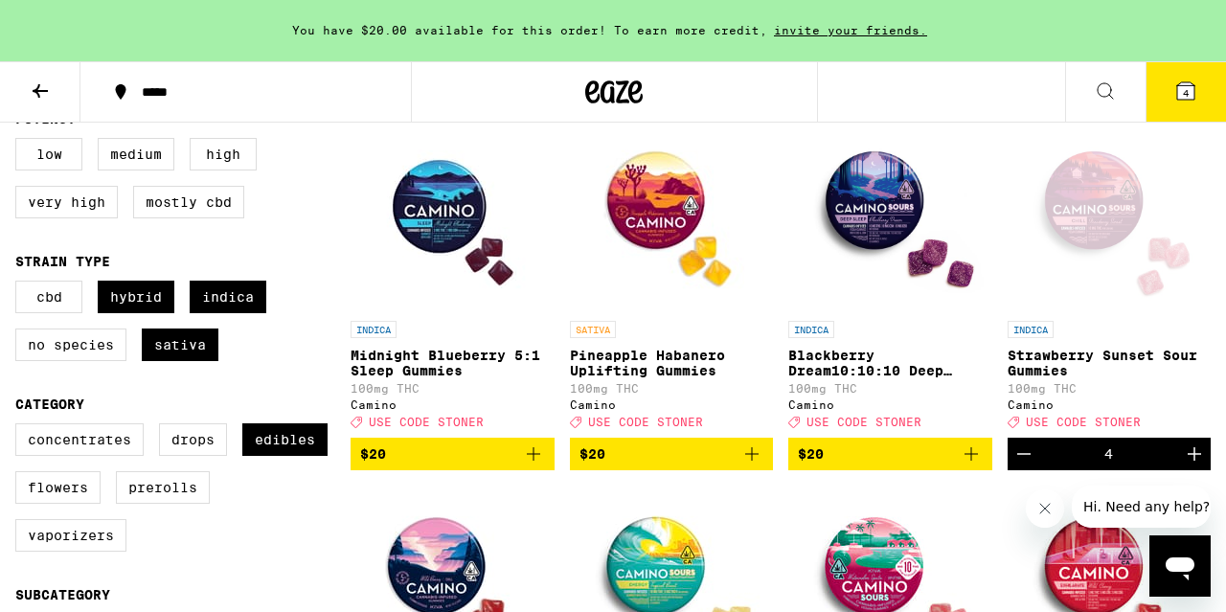
click at [845, 373] on p "Blackberry Dream10:10:10 Deep Sleep Gummies" at bounding box center [890, 363] width 204 height 31
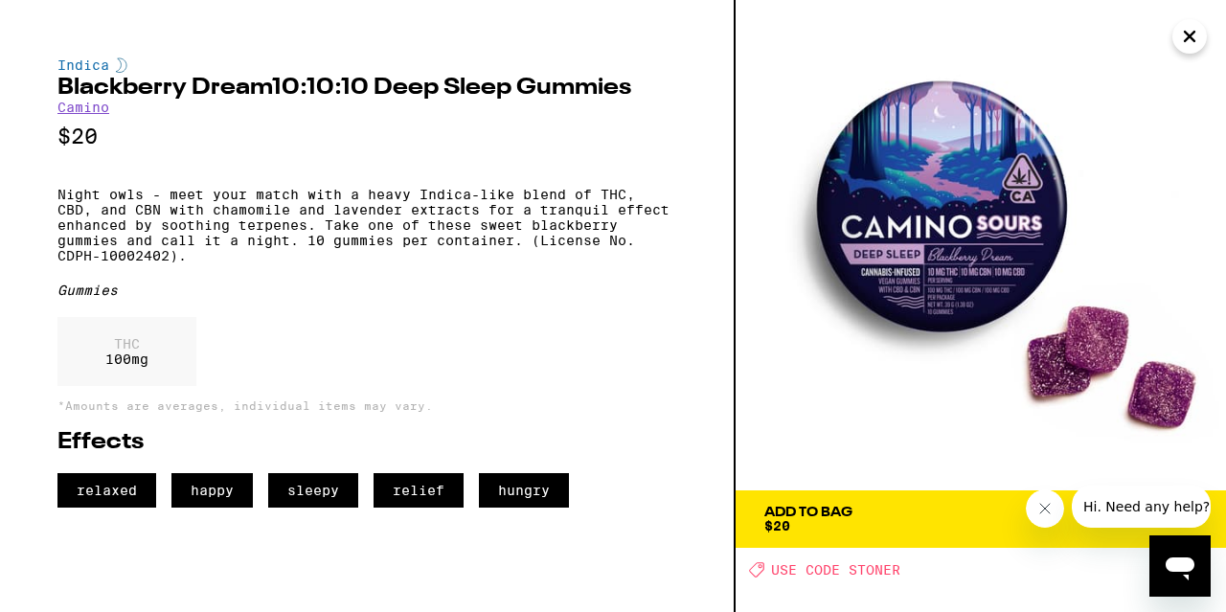
click at [1190, 459] on img at bounding box center [981, 245] width 490 height 490
click at [1041, 509] on icon "Close message from company" at bounding box center [1044, 508] width 15 height 15
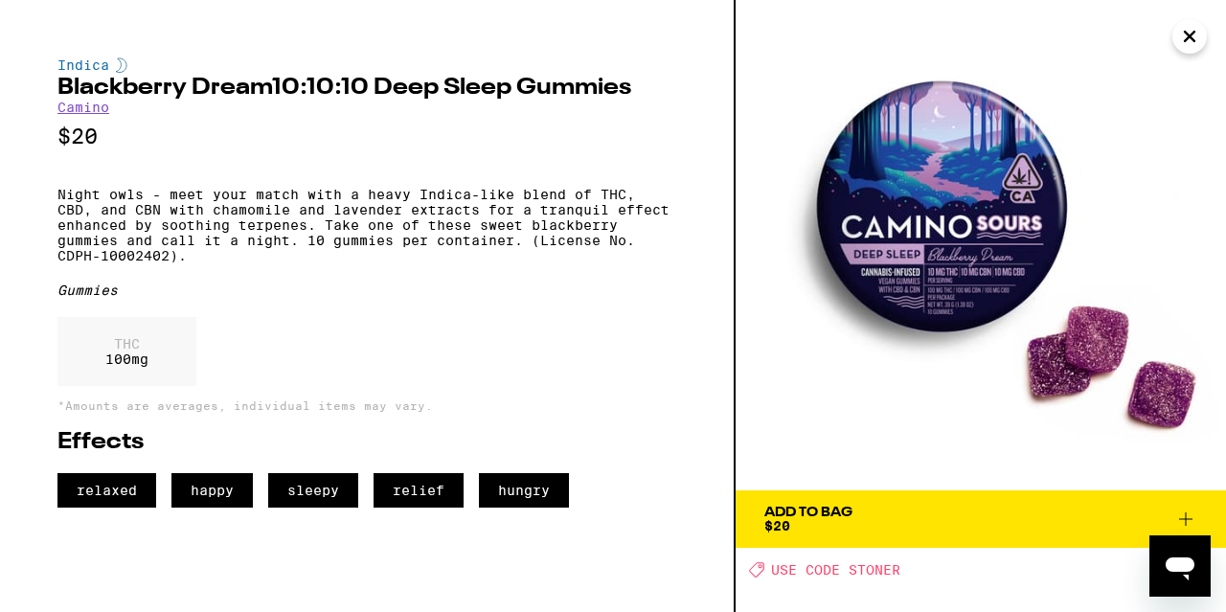
click at [1193, 519] on icon at bounding box center [1185, 518] width 13 height 13
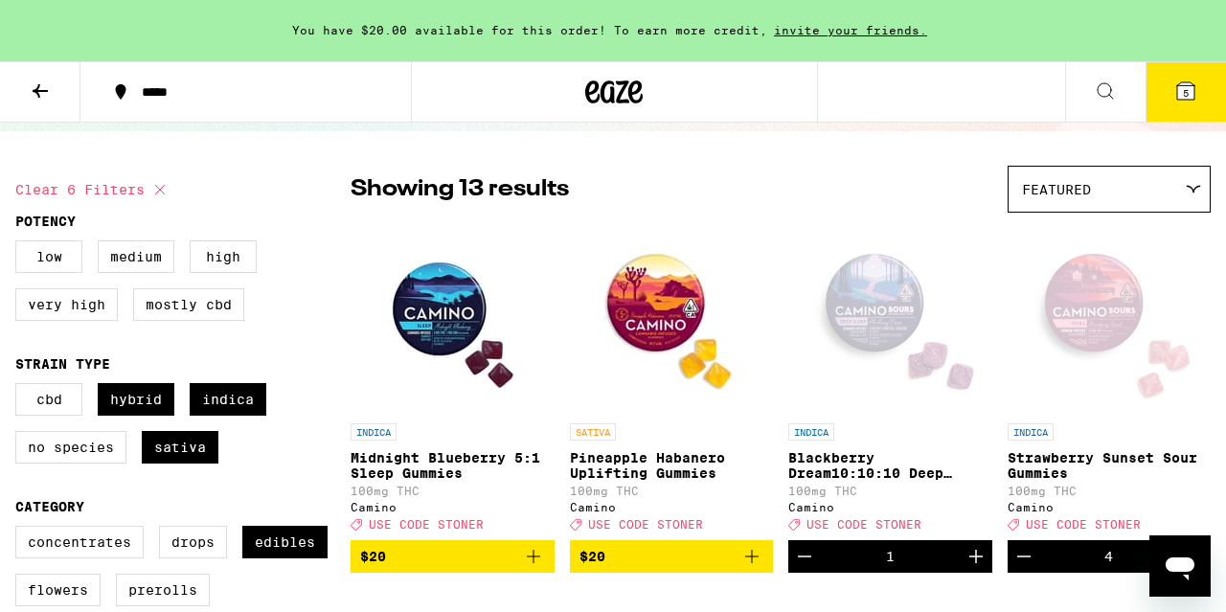
scroll to position [116, 0]
click at [975, 563] on icon "Increment" at bounding box center [975, 556] width 13 height 13
click at [976, 563] on icon "Increment" at bounding box center [975, 556] width 13 height 13
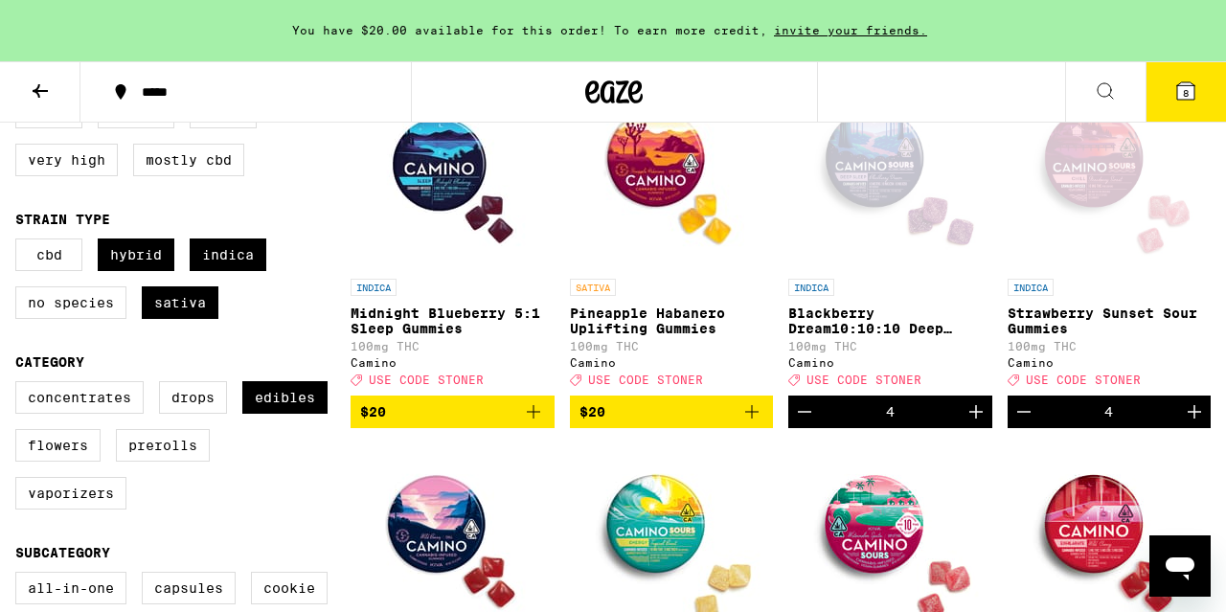
scroll to position [279, 0]
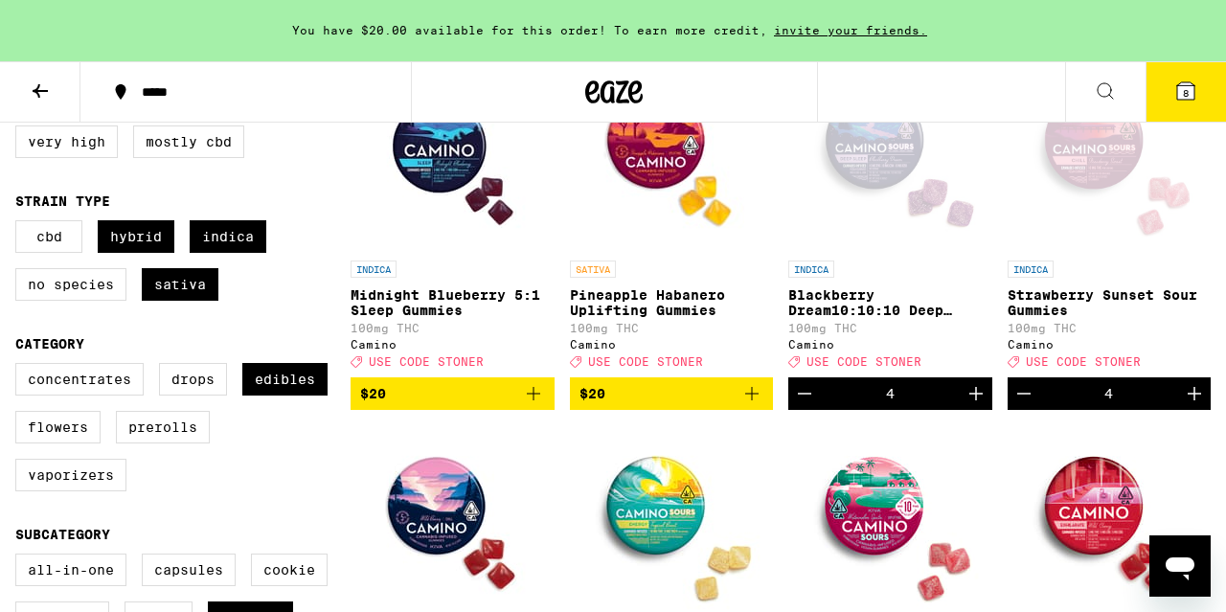
click at [1193, 404] on icon "Increment" at bounding box center [1194, 393] width 23 height 23
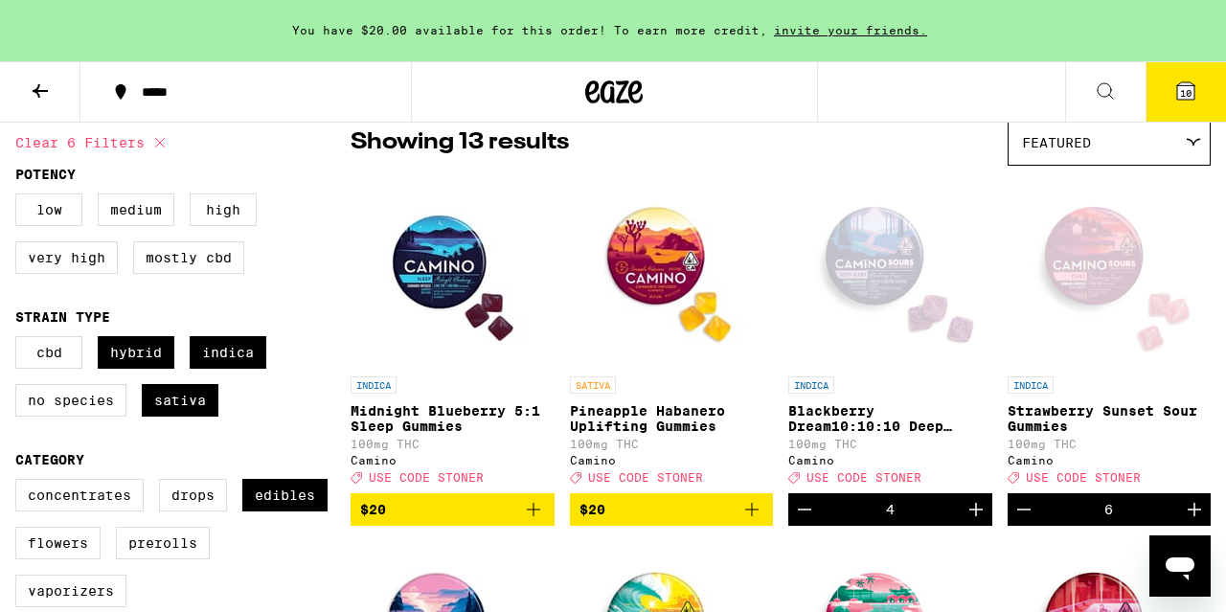
scroll to position [148, 0]
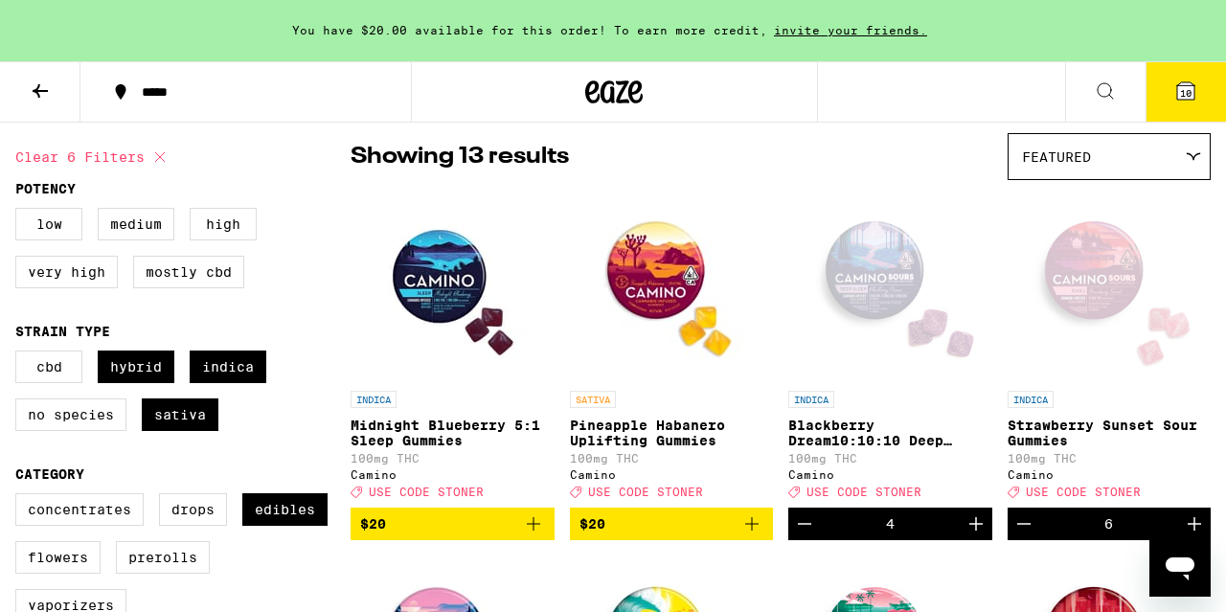
click at [1182, 82] on icon at bounding box center [1185, 90] width 17 height 17
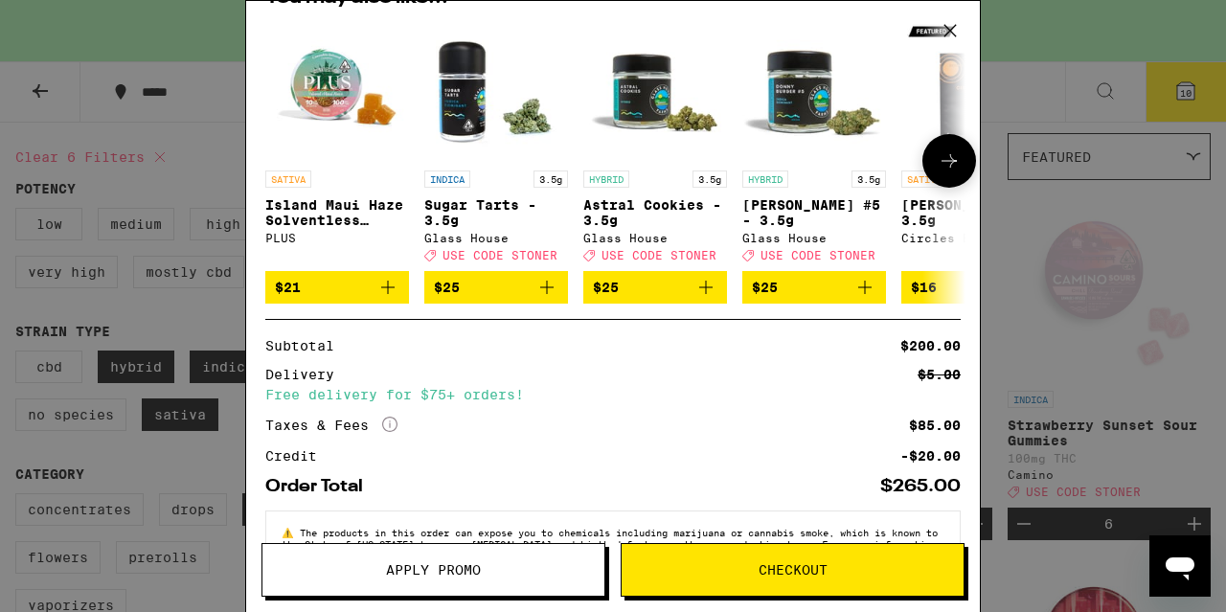
scroll to position [290, 0]
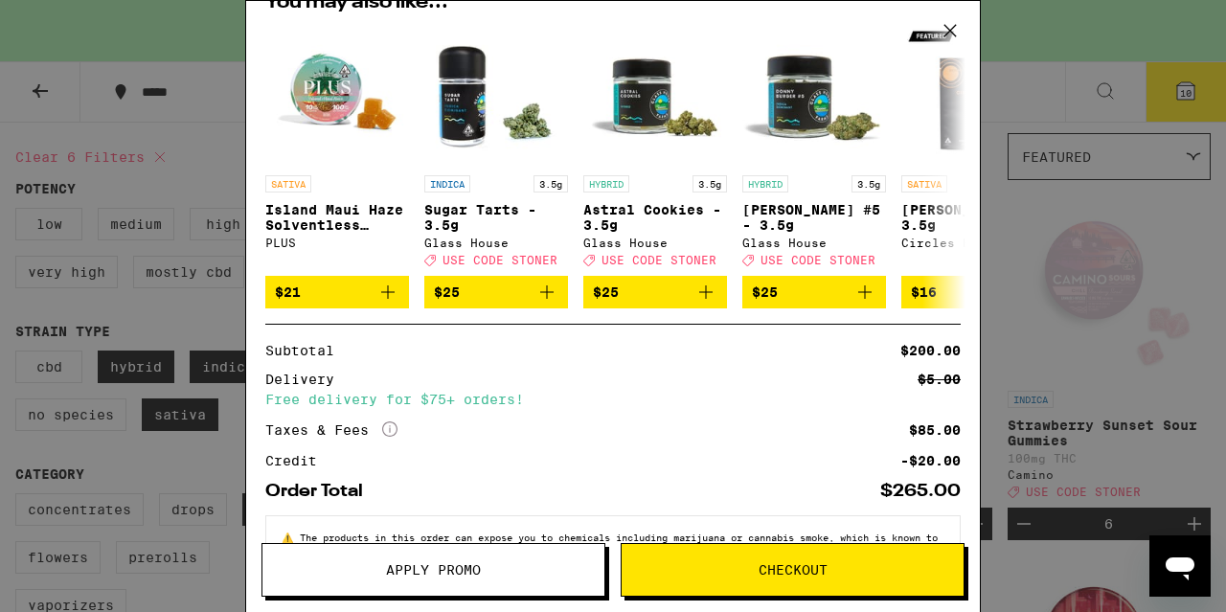
click at [454, 585] on button "Apply Promo" at bounding box center [433, 570] width 344 height 54
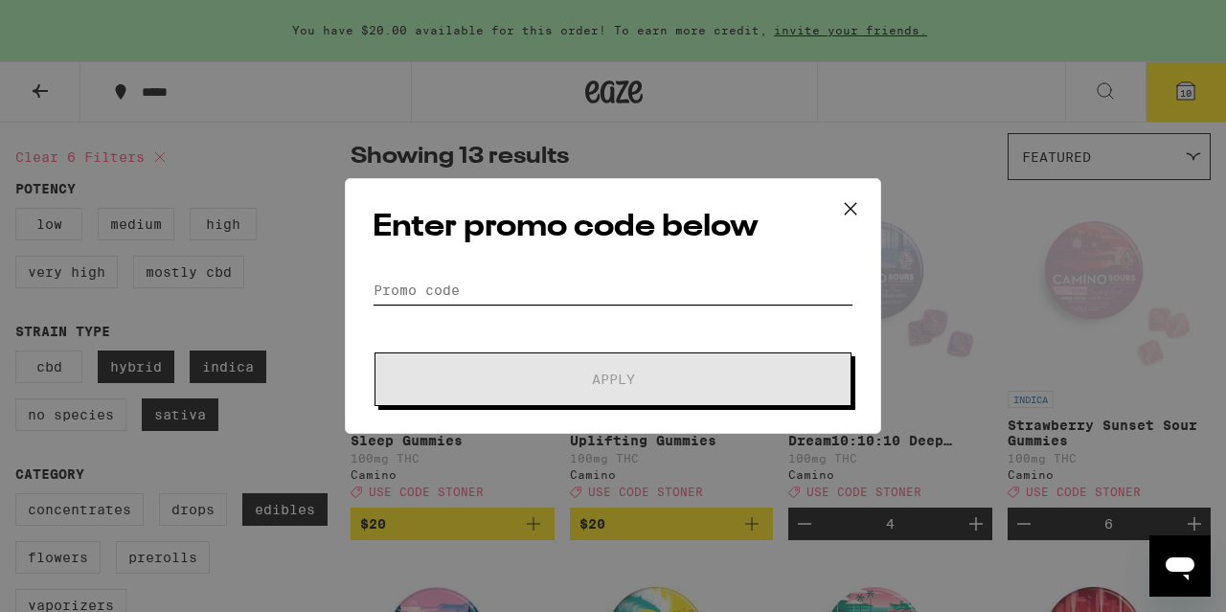
click at [435, 292] on input "Promo Code" at bounding box center [613, 290] width 481 height 29
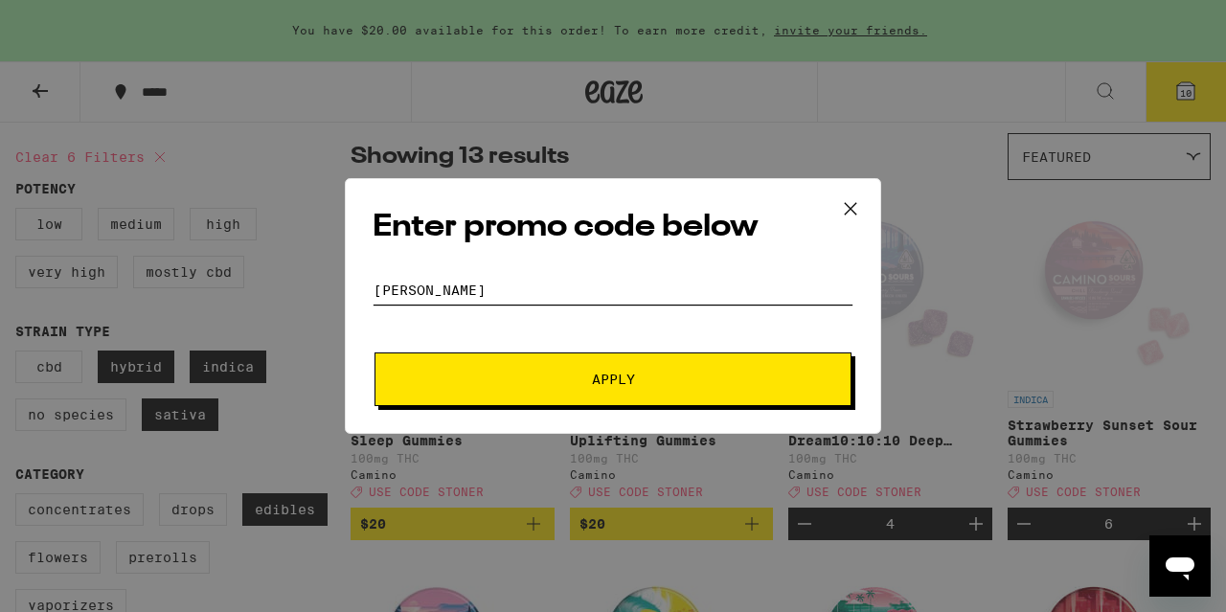
type input "[PERSON_NAME]"
click at [562, 373] on span "Apply" at bounding box center [613, 379] width 345 height 13
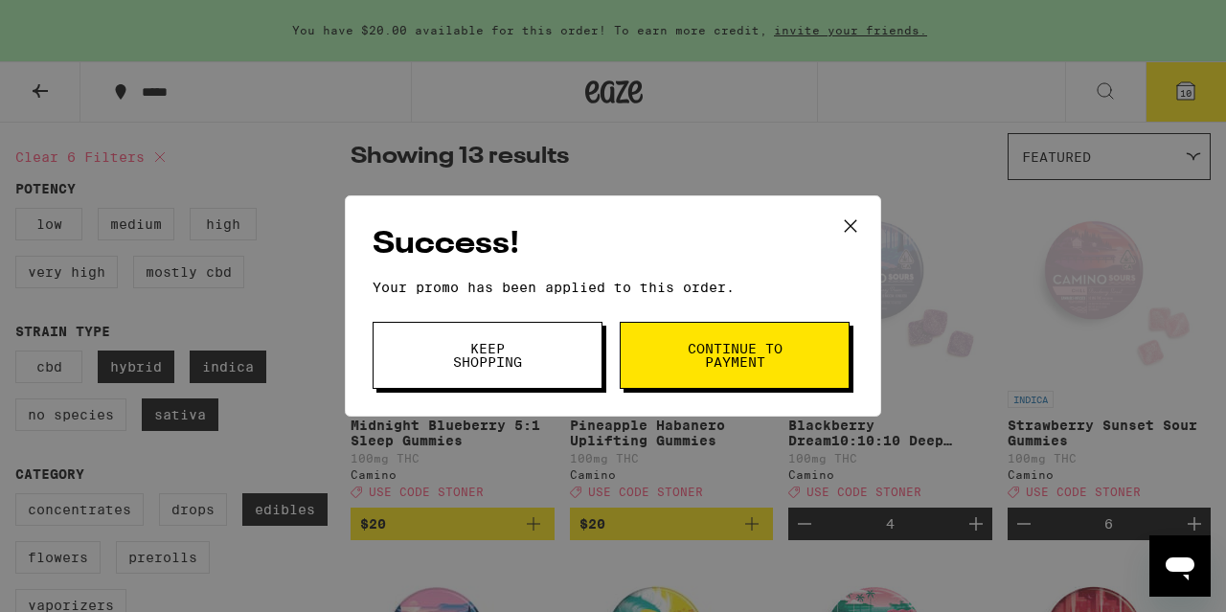
click at [671, 363] on button "Continue to payment" at bounding box center [735, 355] width 230 height 67
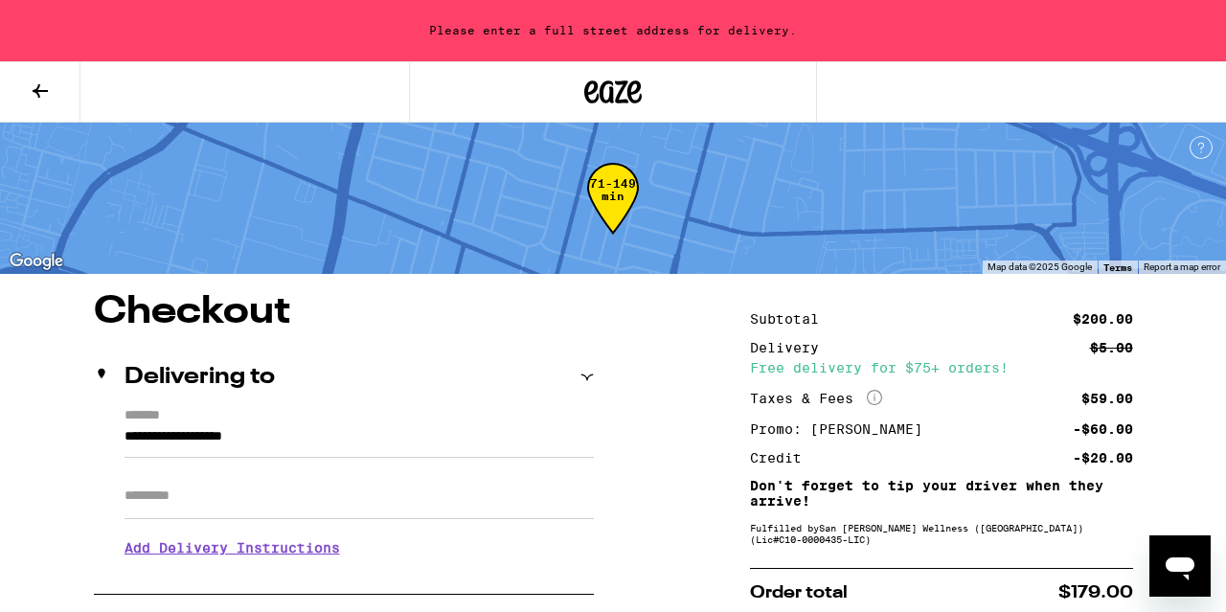
click at [38, 96] on icon at bounding box center [40, 90] width 15 height 13
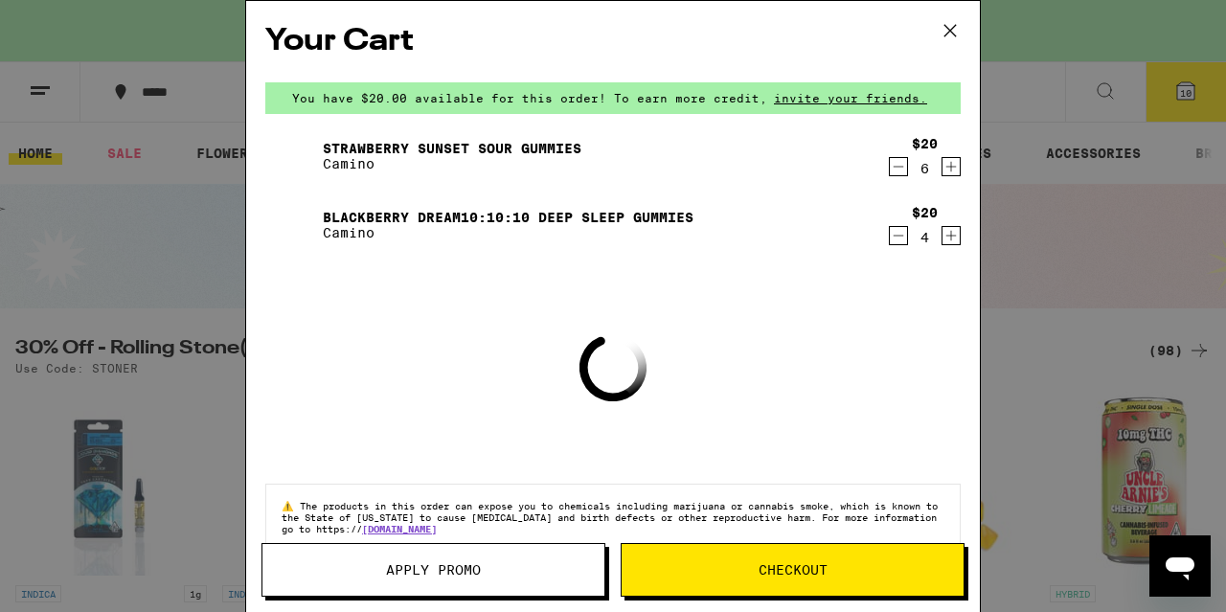
click at [950, 167] on icon "Increment" at bounding box center [951, 166] width 17 height 23
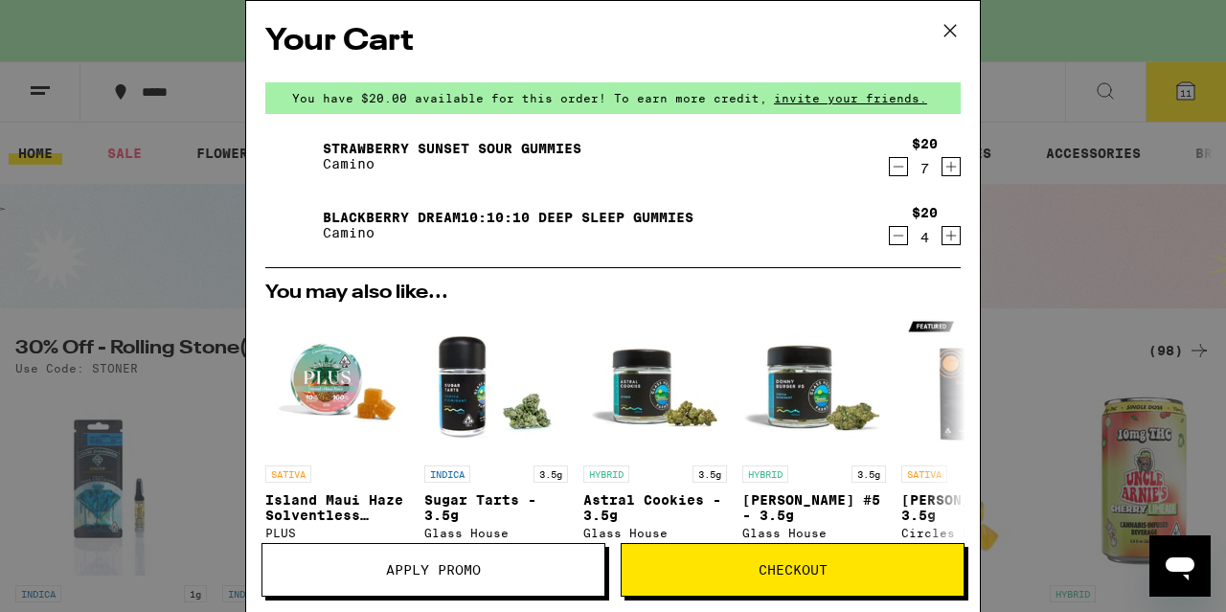
click at [805, 576] on span "Checkout" at bounding box center [793, 569] width 69 height 13
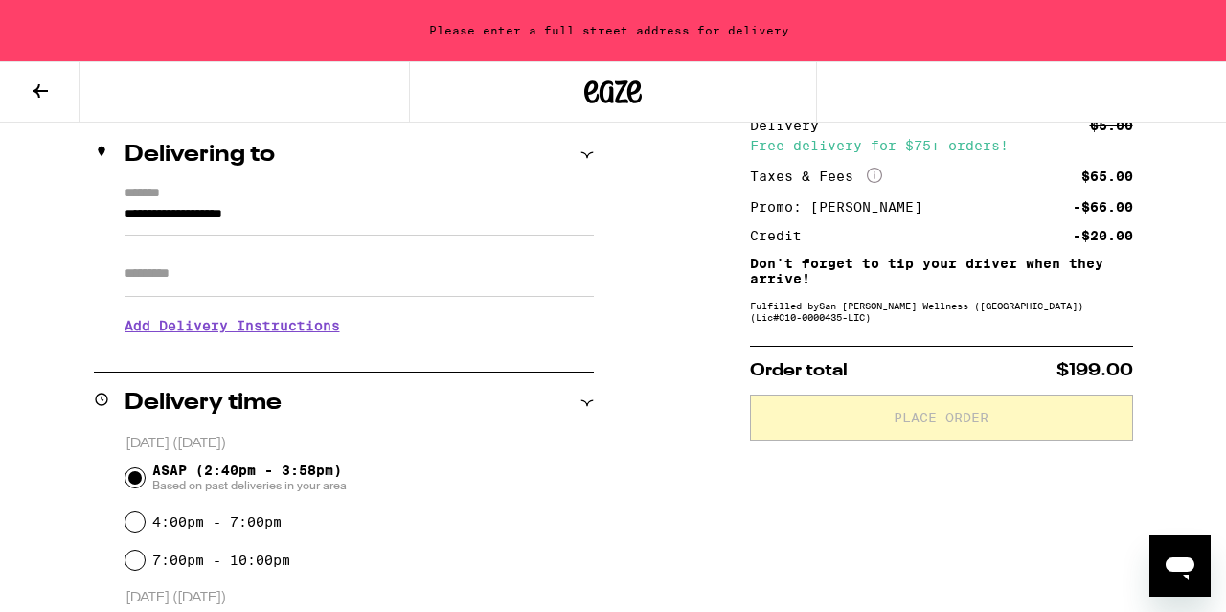
scroll to position [225, 0]
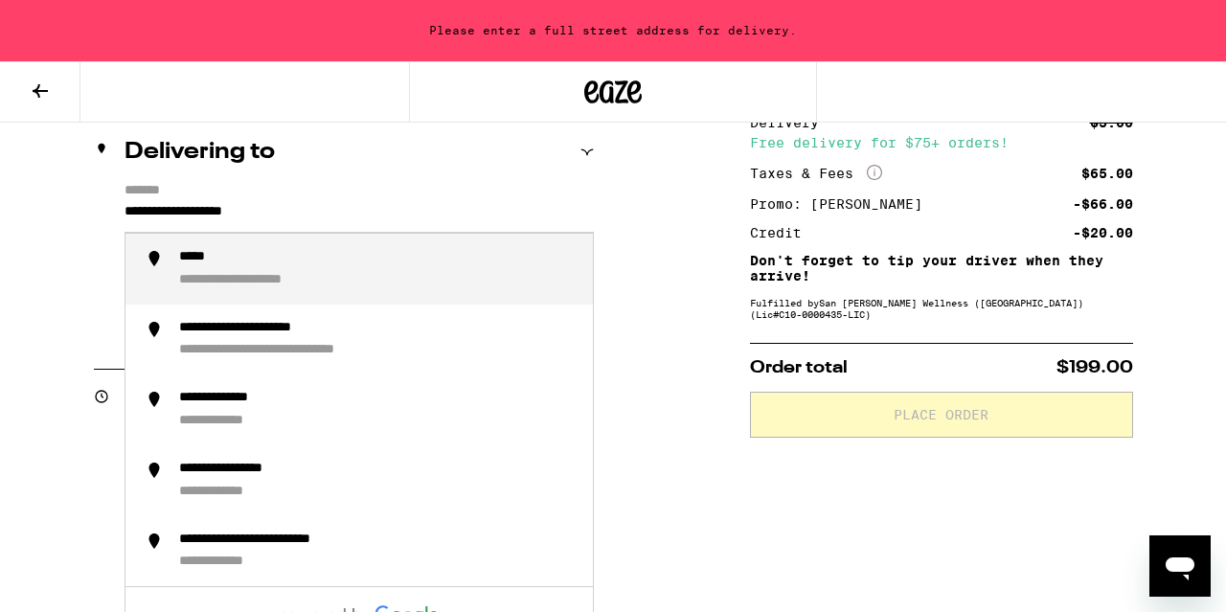
drag, startPoint x: 331, startPoint y: 215, endPoint x: 39, endPoint y: 183, distance: 293.9
click at [39, 183] on div "**********" at bounding box center [613, 607] width 1226 height 1079
click at [342, 283] on div "**********" at bounding box center [378, 269] width 398 height 40
type input "**********"
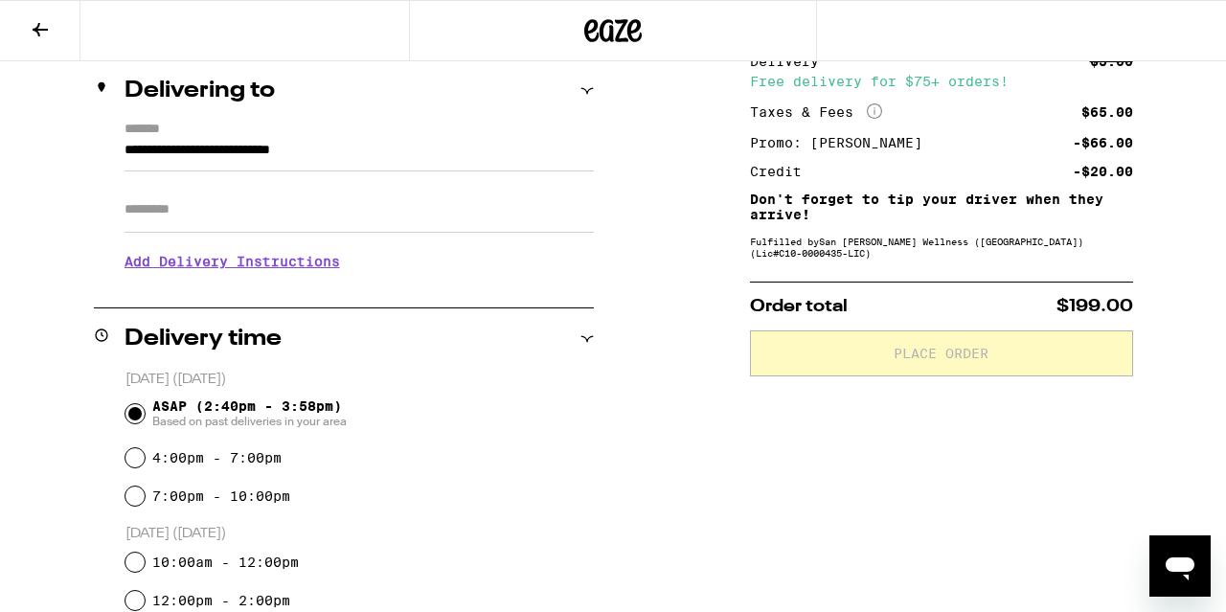
click at [324, 216] on input "Apt/Suite" at bounding box center [359, 210] width 469 height 46
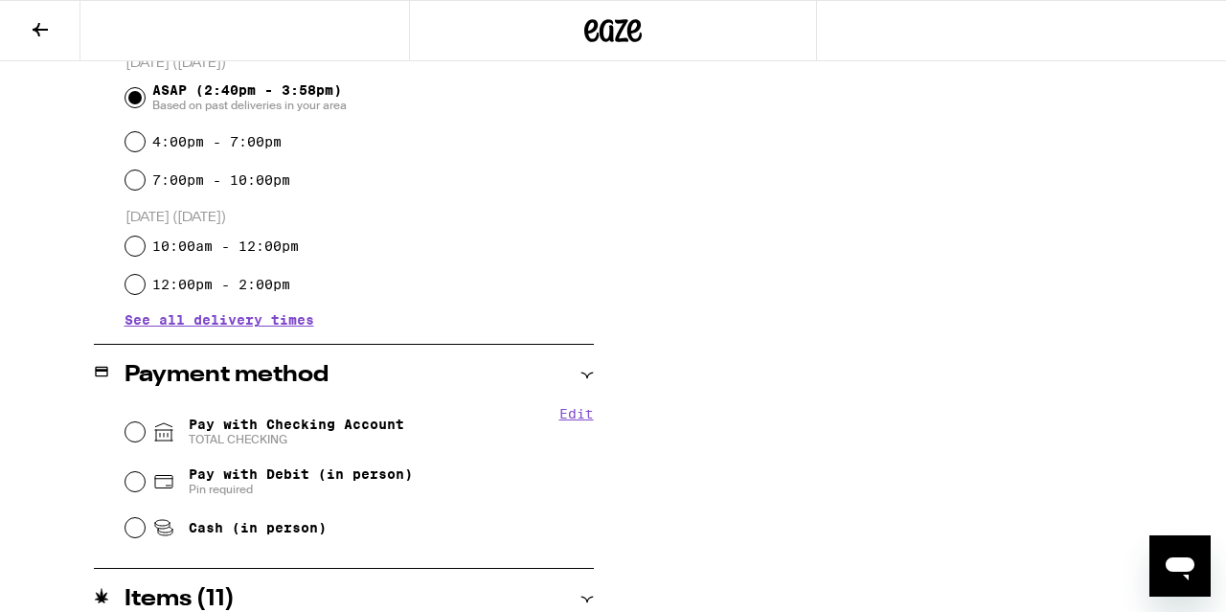
scroll to position [559, 0]
type input "******"
click at [353, 422] on span "Pay with Checking Account TOTAL CHECKING" at bounding box center [297, 431] width 216 height 31
click at [145, 422] on input "Pay with Checking Account TOTAL CHECKING" at bounding box center [134, 430] width 19 height 19
radio input "true"
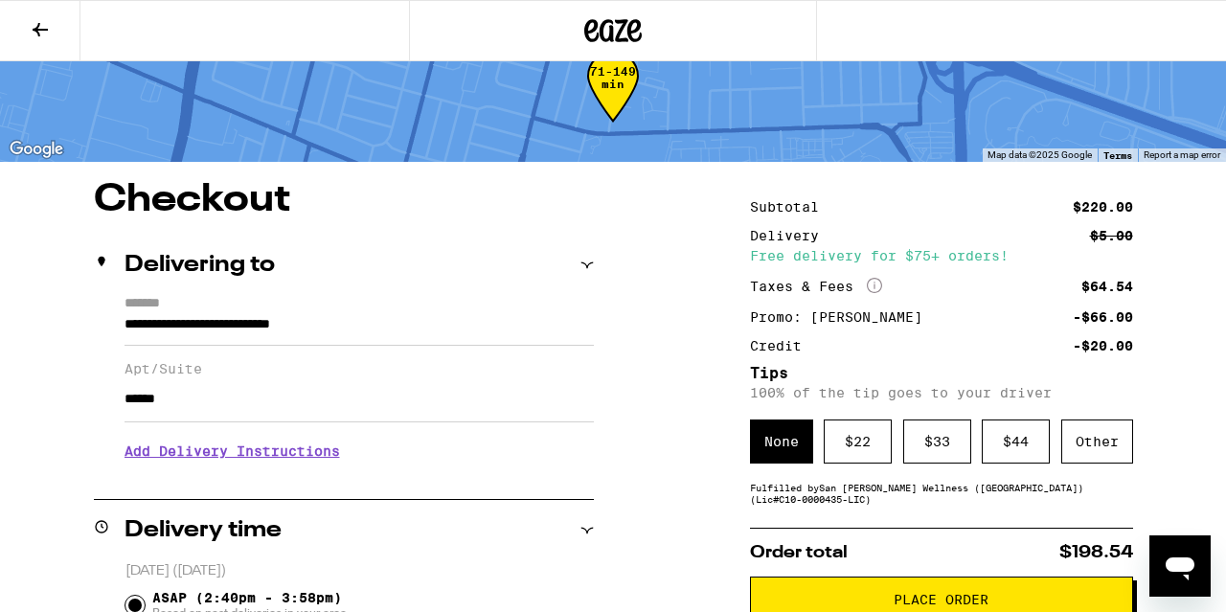
scroll to position [50, 0]
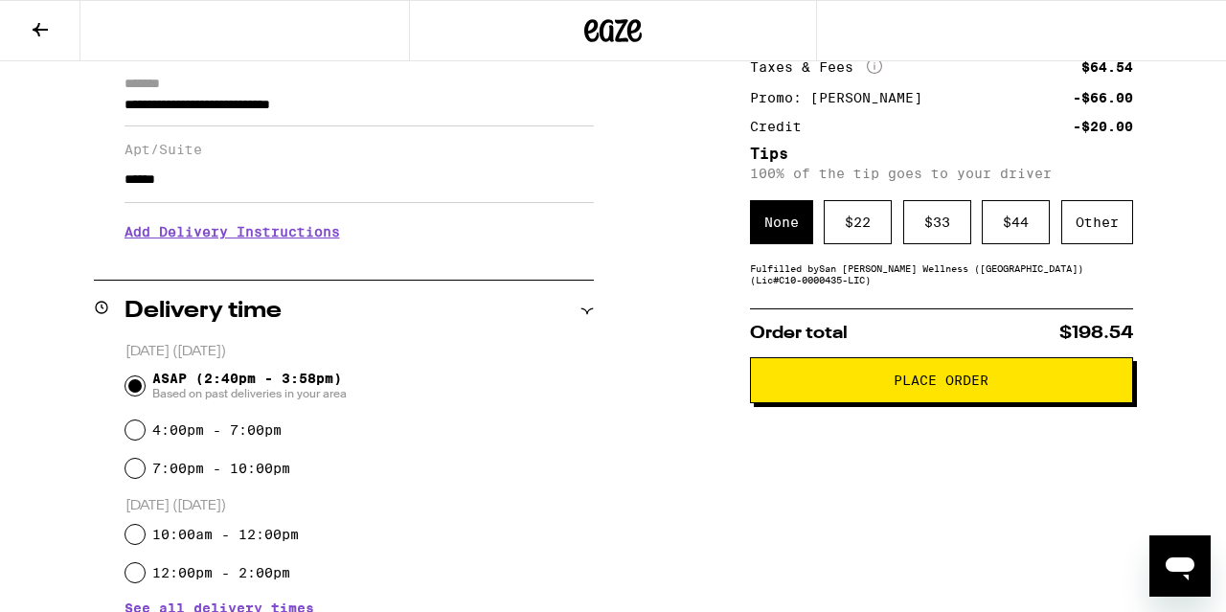
scroll to position [273, 0]
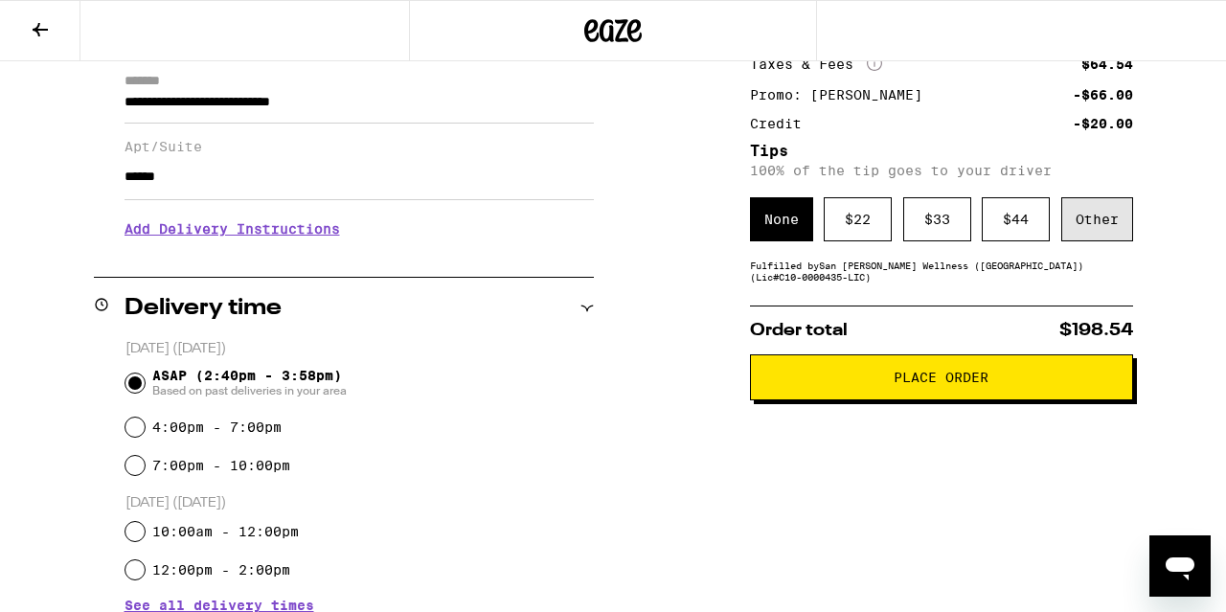
click at [1093, 231] on div "Other" at bounding box center [1097, 219] width 72 height 44
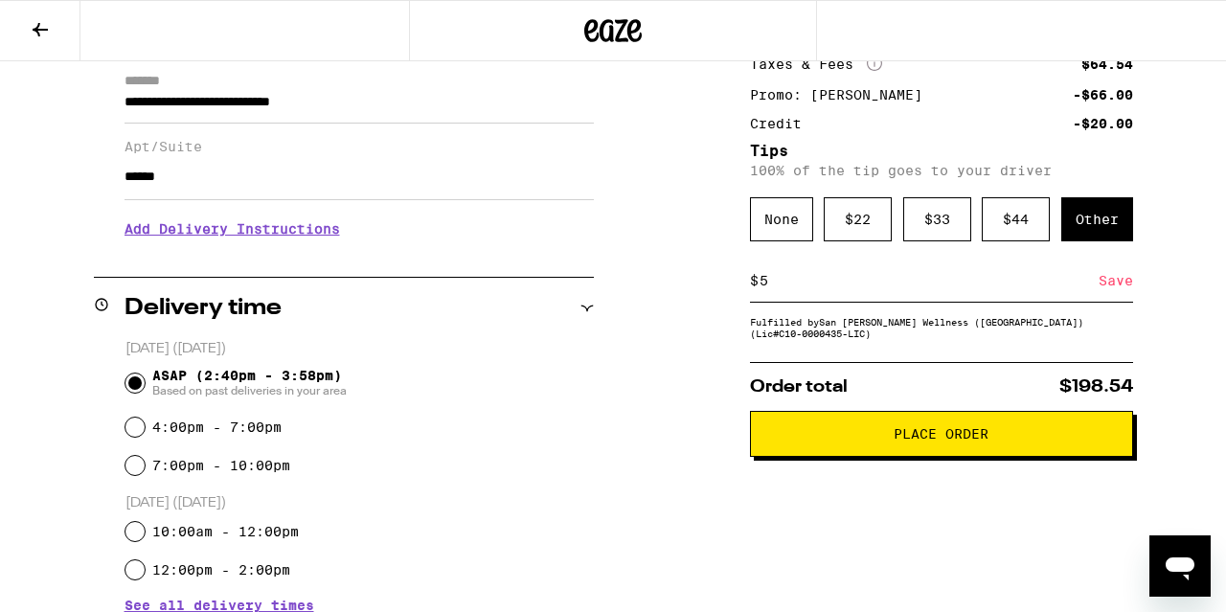
type input "5"
click at [1119, 284] on div "Save" at bounding box center [1116, 281] width 34 height 42
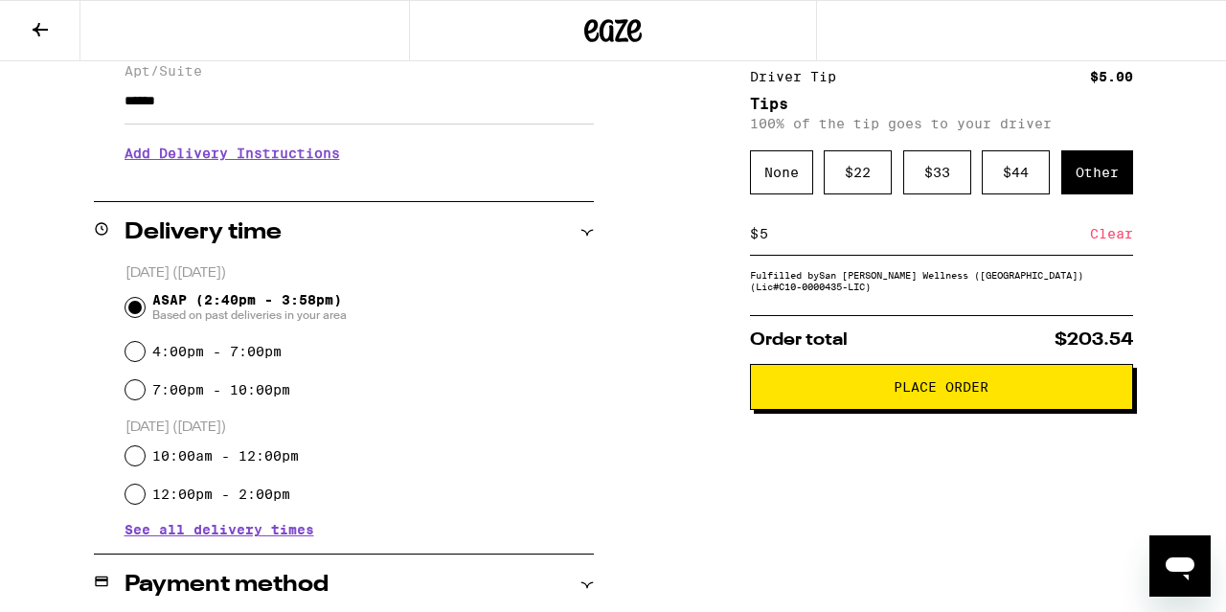
scroll to position [349, 0]
click at [939, 391] on span "Place Order" at bounding box center [941, 386] width 95 height 13
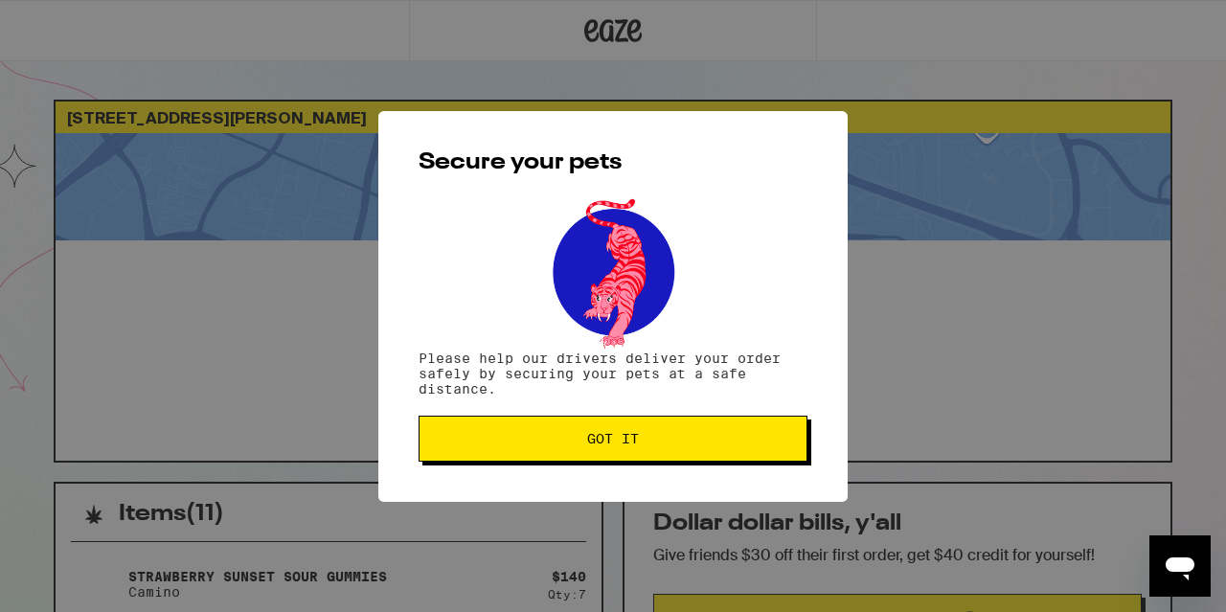
click at [592, 451] on button "Got it" at bounding box center [613, 439] width 389 height 46
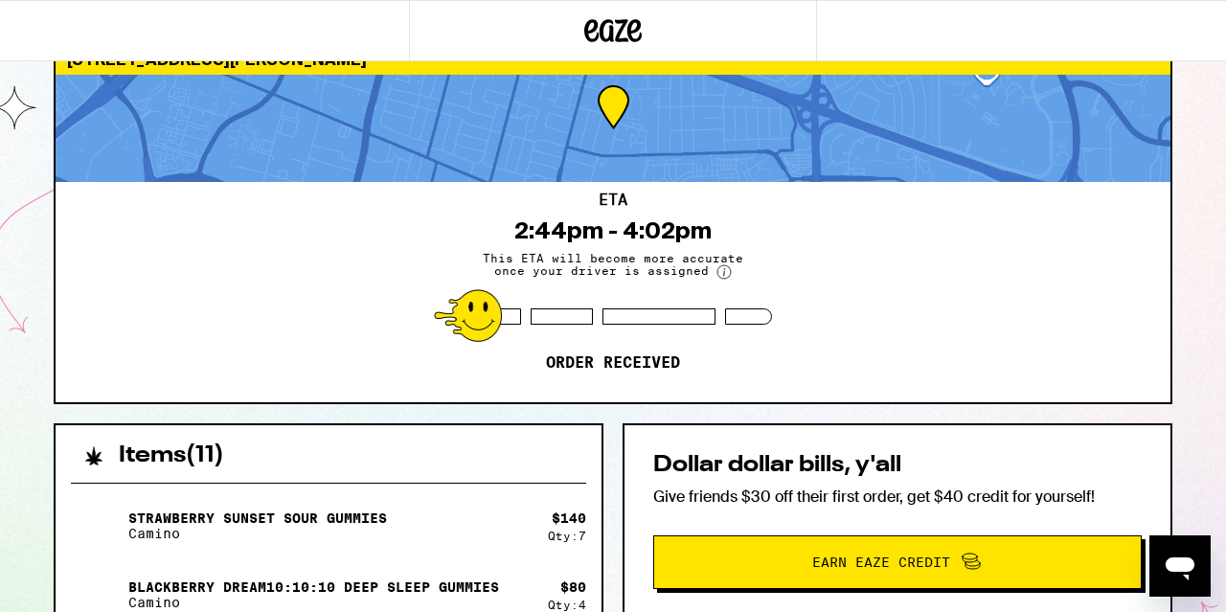
scroll to position [58, 0]
